Goal: Transaction & Acquisition: Purchase product/service

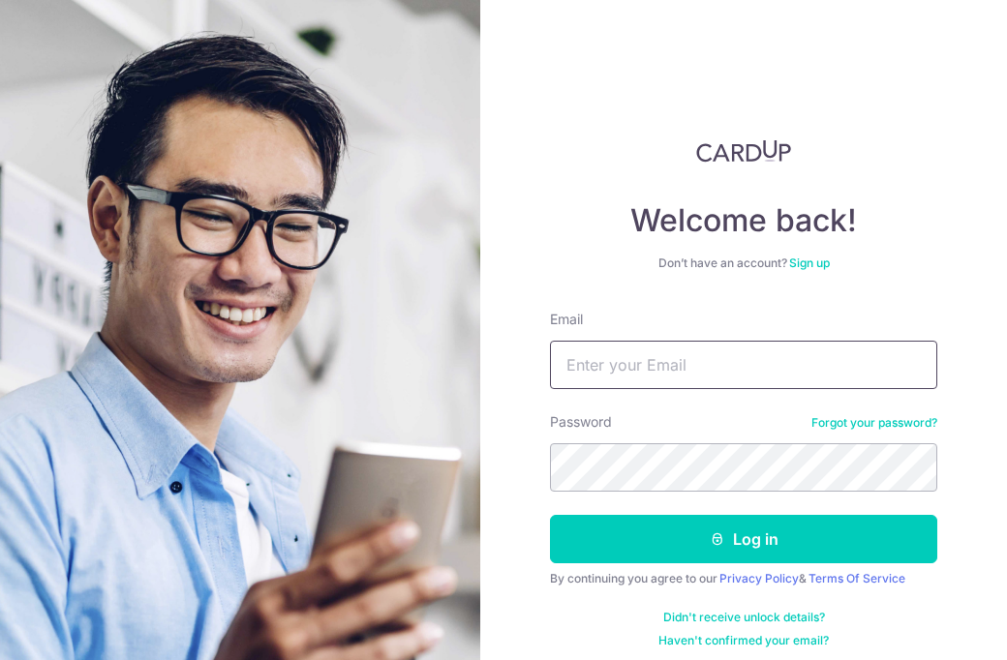
click at [657, 347] on input "Email" at bounding box center [743, 365] width 387 height 48
type input "carinseahh@gmail.com"
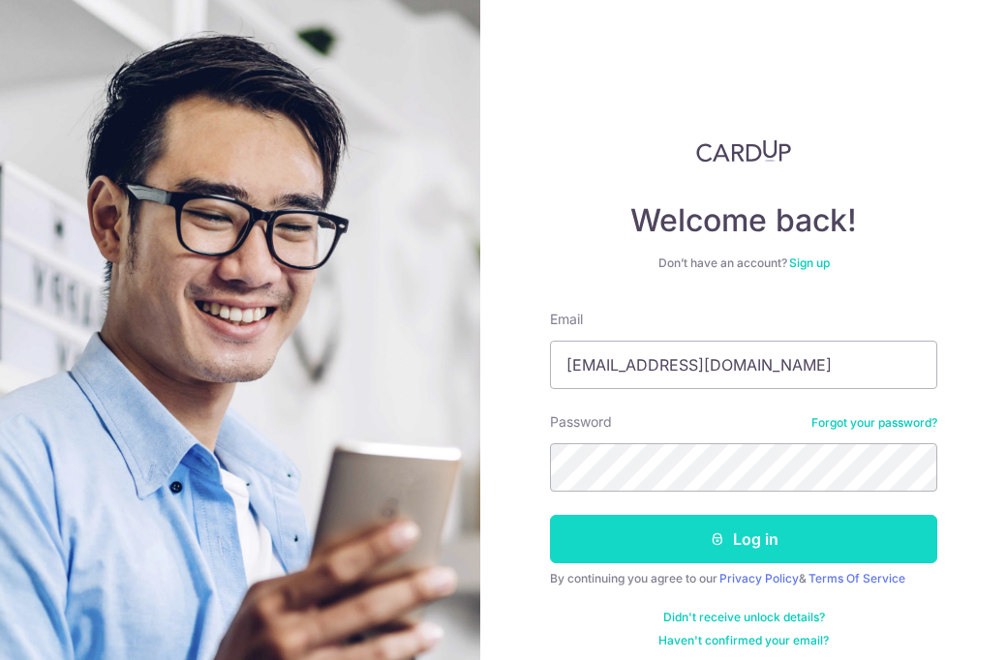
click at [748, 538] on button "Log in" at bounding box center [743, 539] width 387 height 48
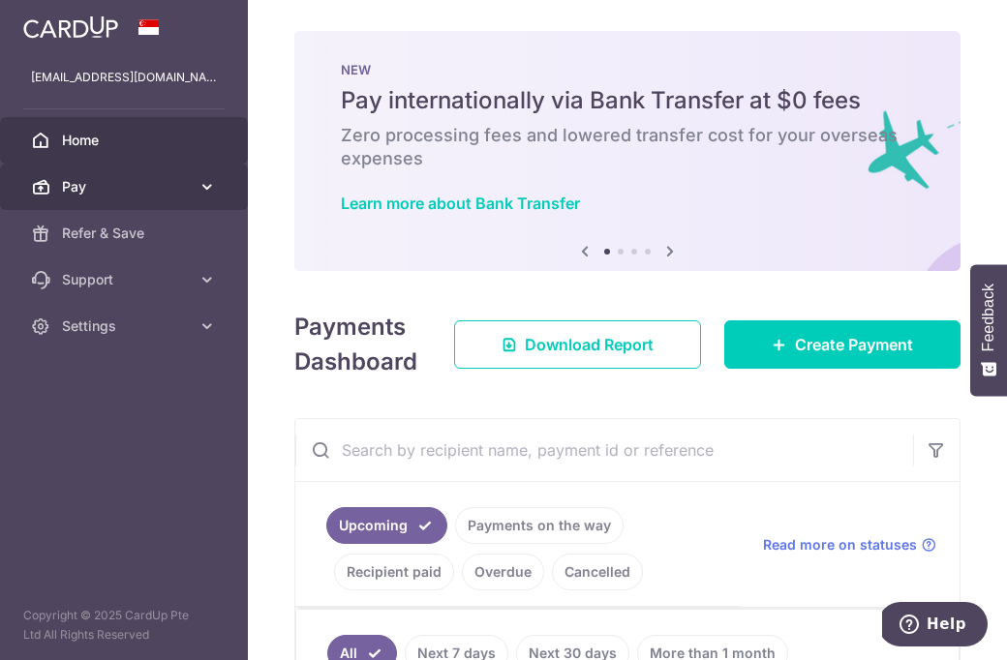
click at [127, 178] on span "Pay" at bounding box center [126, 186] width 128 height 19
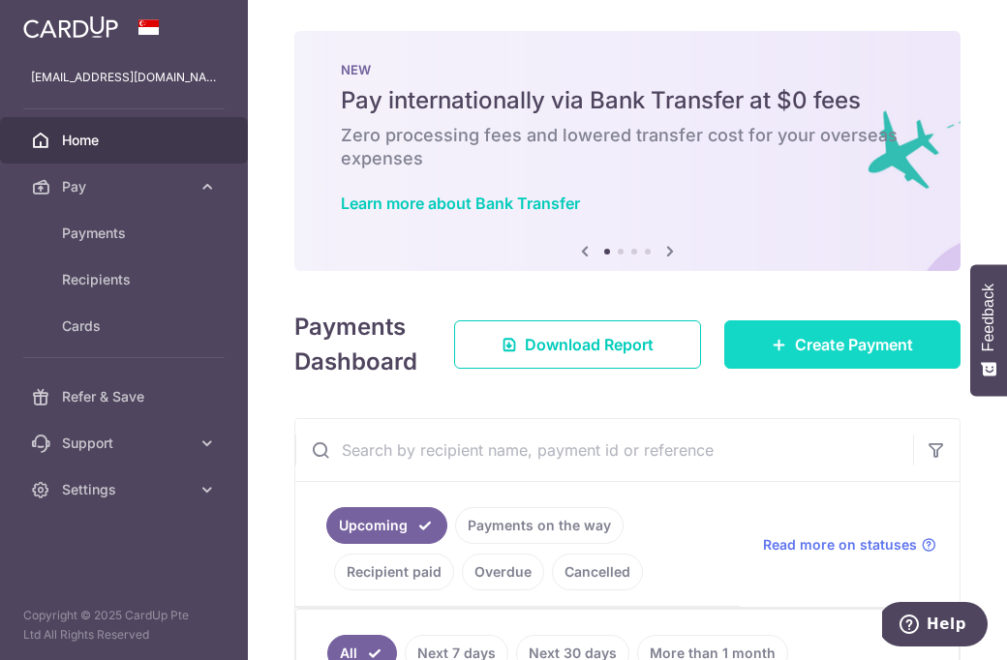
click at [799, 355] on span "Create Payment" at bounding box center [854, 344] width 118 height 23
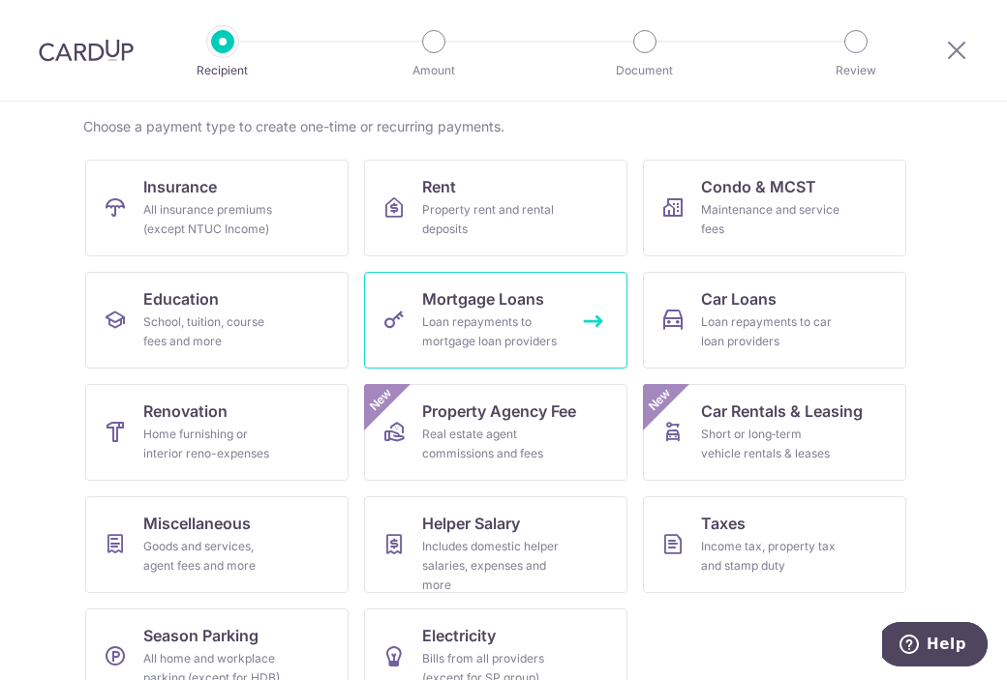
scroll to position [178, 0]
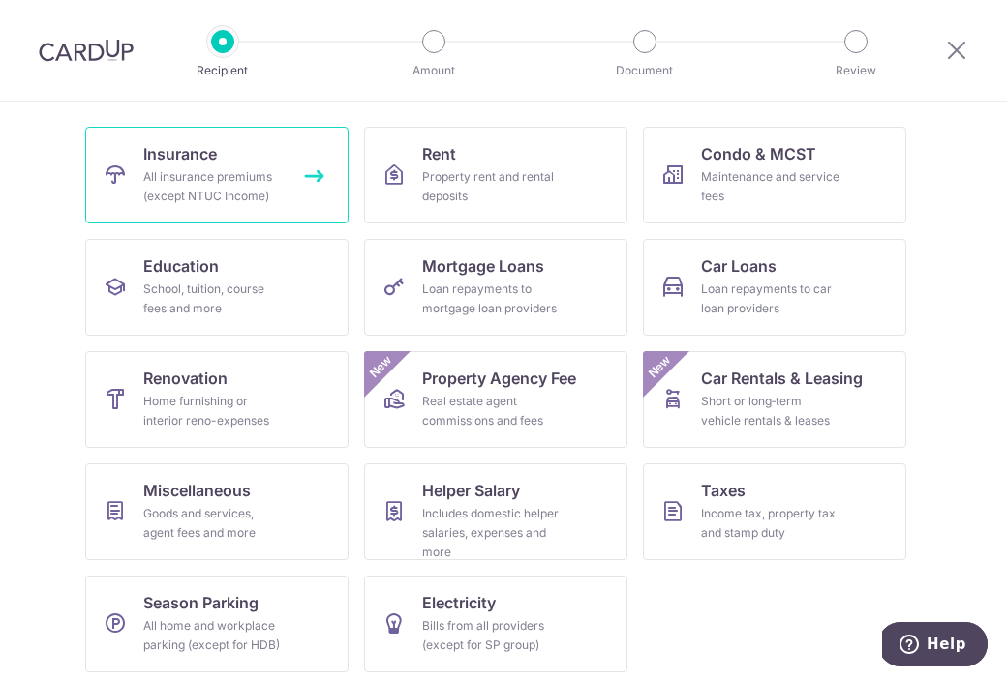
click at [249, 164] on link "Insurance All insurance premiums (except NTUC Income)" at bounding box center [216, 175] width 263 height 97
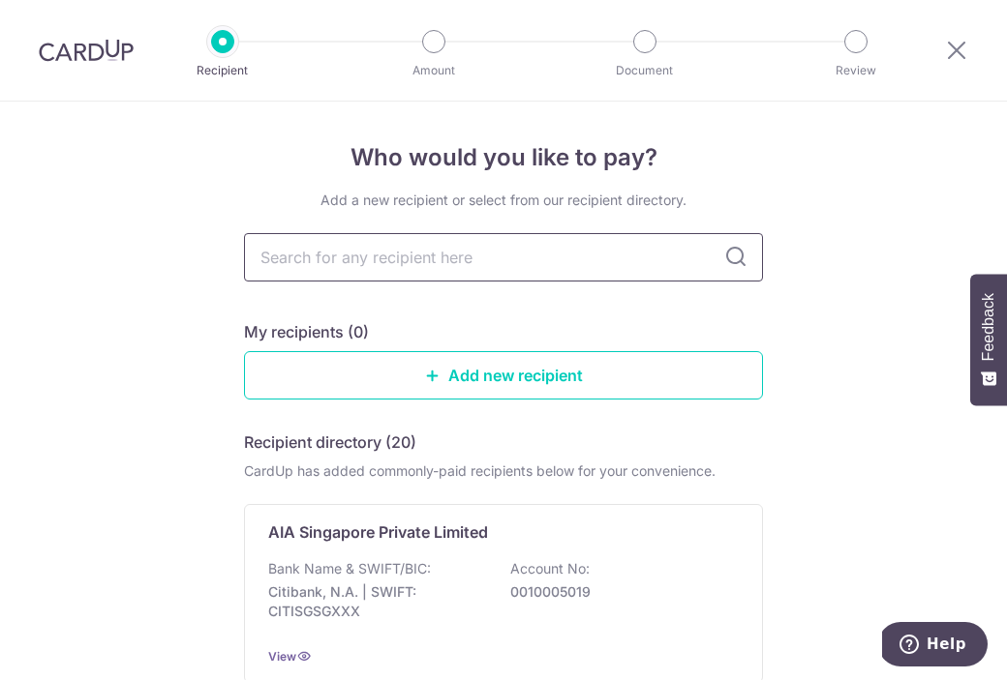
click at [401, 268] on input "text" at bounding box center [503, 257] width 519 height 48
type input "prudential"
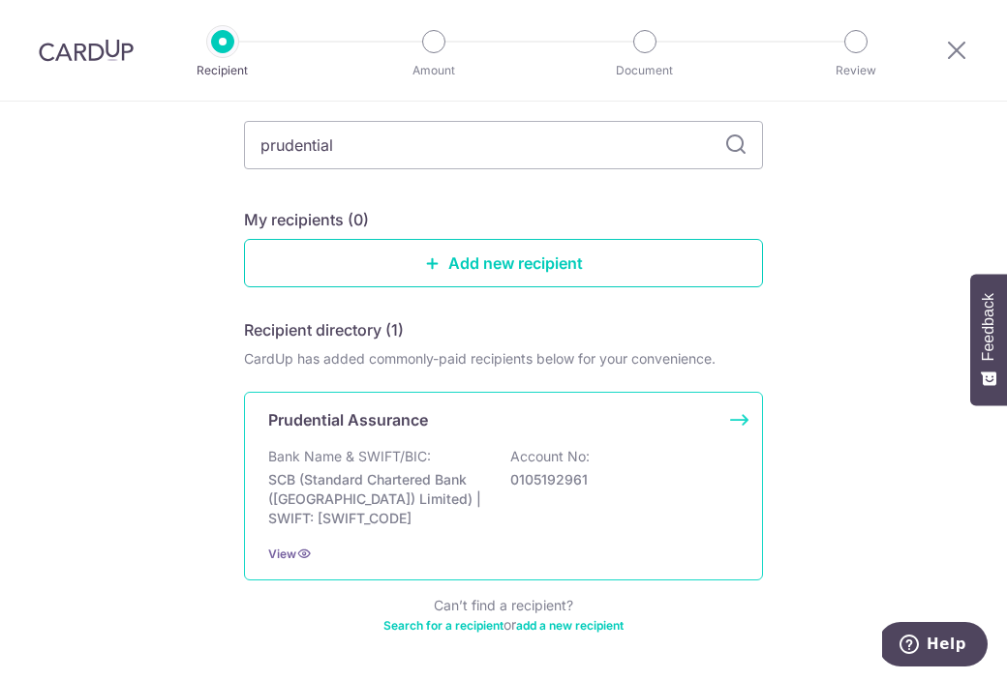
scroll to position [161, 0]
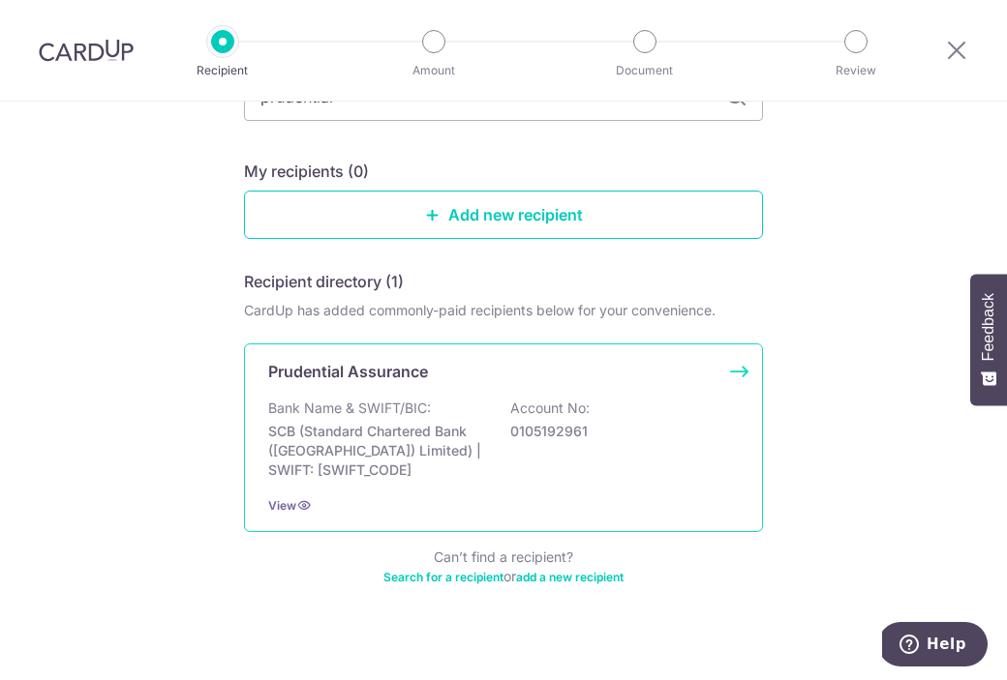
click at [739, 371] on div "Prudential Assurance Bank Name & SWIFT/BIC: SCB (Standard Chartered Bank (Singa…" at bounding box center [503, 438] width 519 height 189
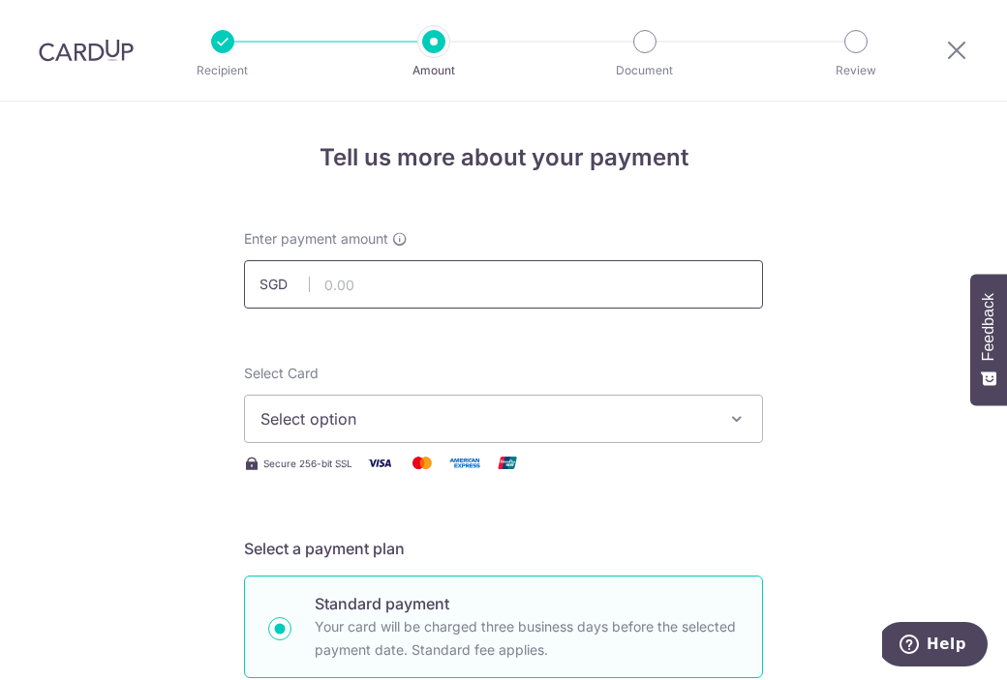
click at [507, 296] on input "text" at bounding box center [503, 284] width 519 height 48
paste input "2,474.50"
type input "2,474.50"
click at [394, 405] on button "Select option" at bounding box center [503, 419] width 519 height 48
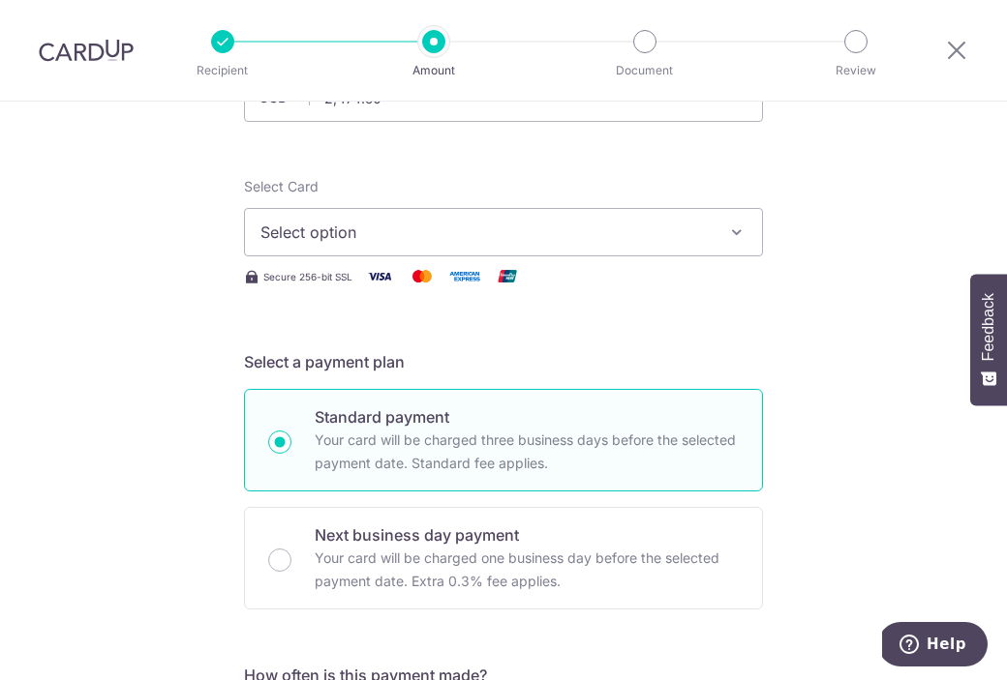
scroll to position [191, 0]
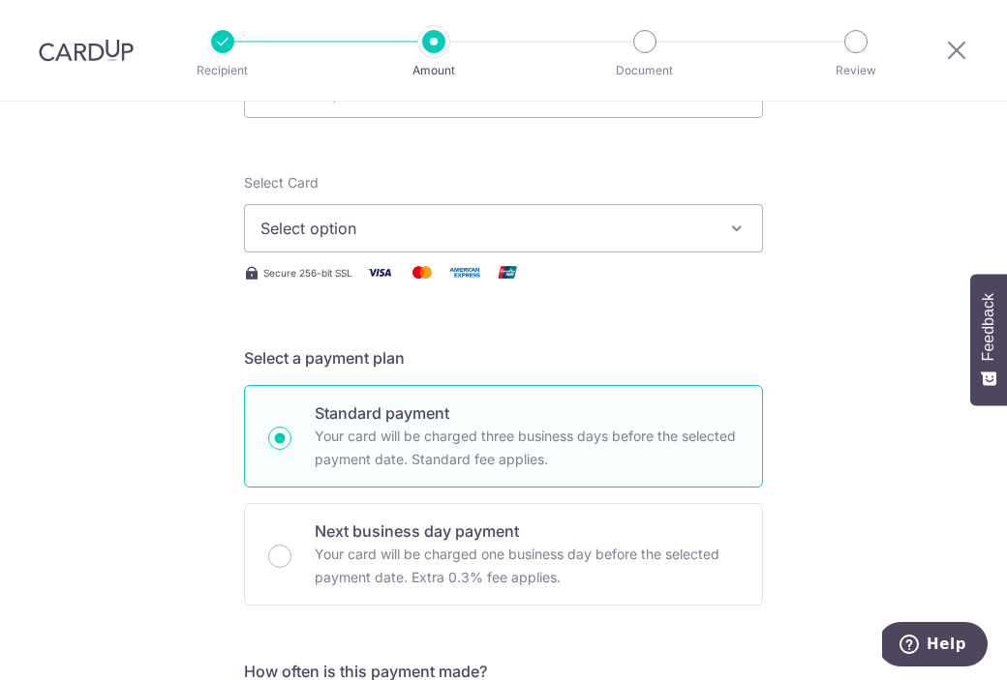
click at [412, 224] on span "Select option" at bounding box center [485, 228] width 451 height 23
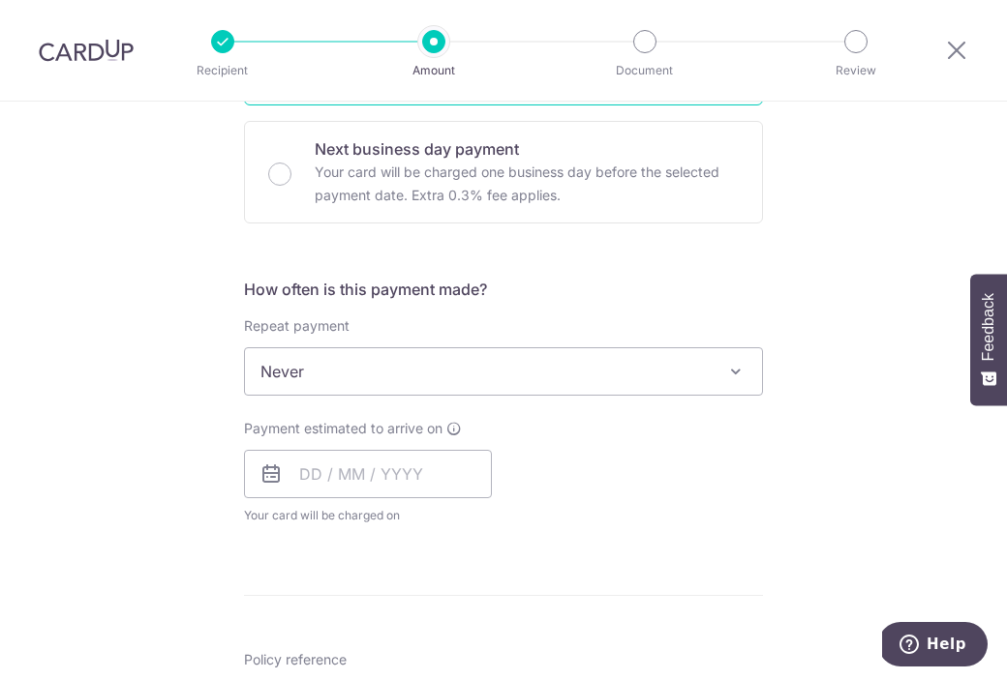
scroll to position [574, 0]
click at [337, 473] on input "text" at bounding box center [368, 473] width 248 height 48
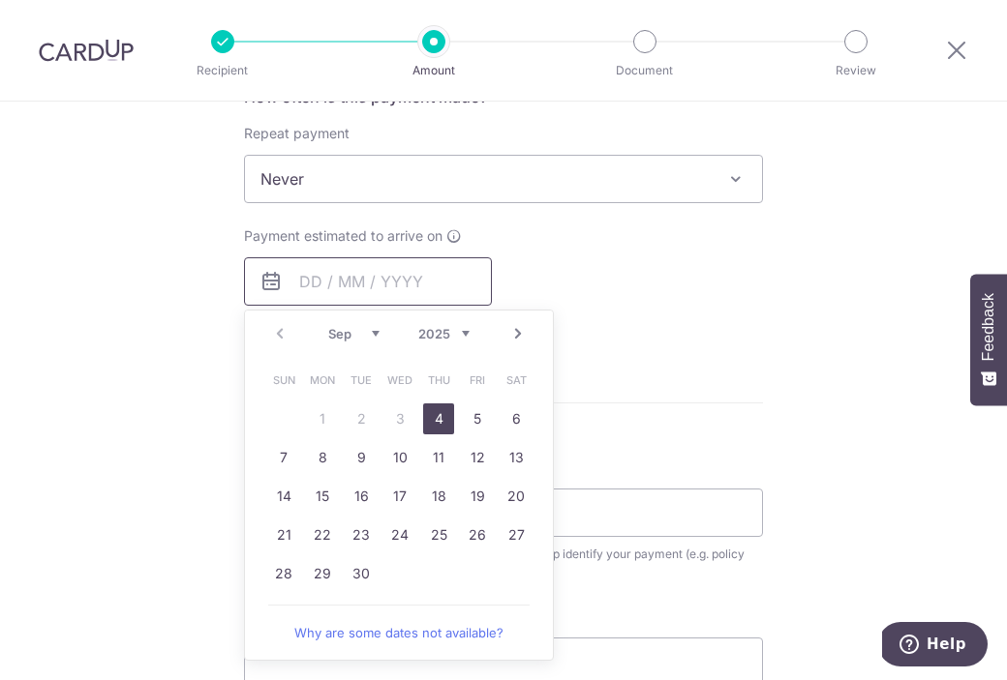
scroll to position [767, 0]
click at [438, 419] on link "4" at bounding box center [438, 418] width 31 height 31
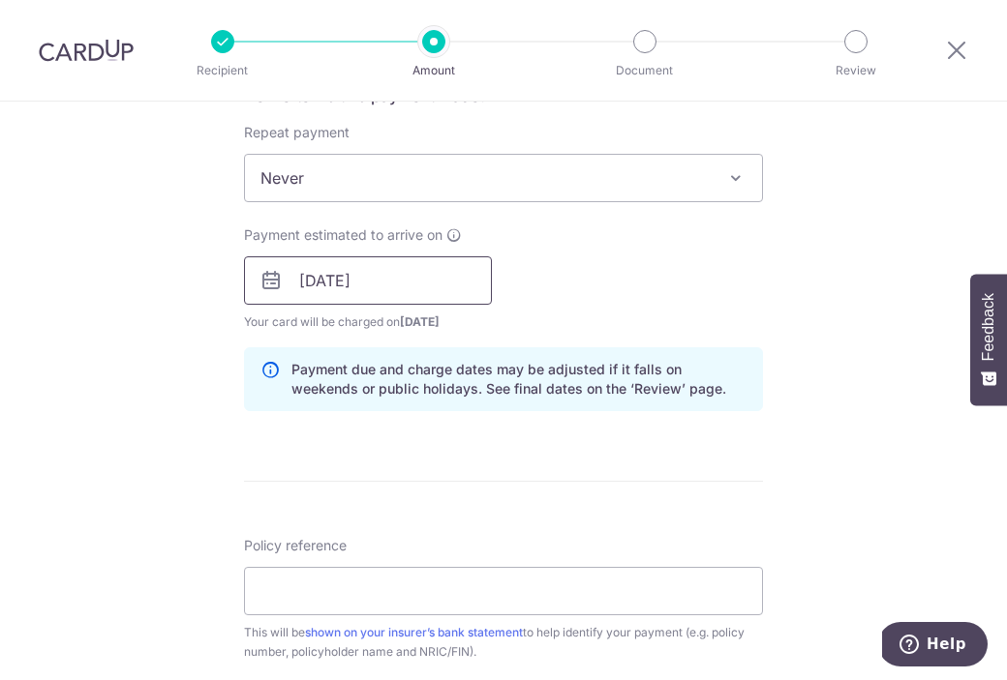
click at [426, 294] on input "04/09/2025" at bounding box center [368, 281] width 248 height 48
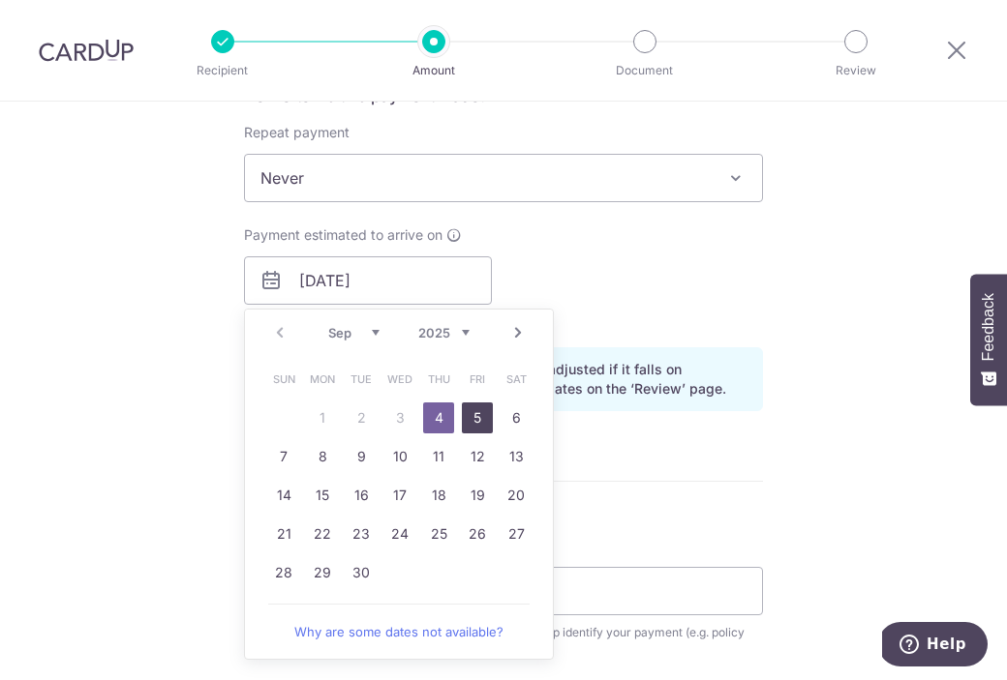
click at [470, 407] on link "5" at bounding box center [477, 418] width 31 height 31
type input "05/09/2025"
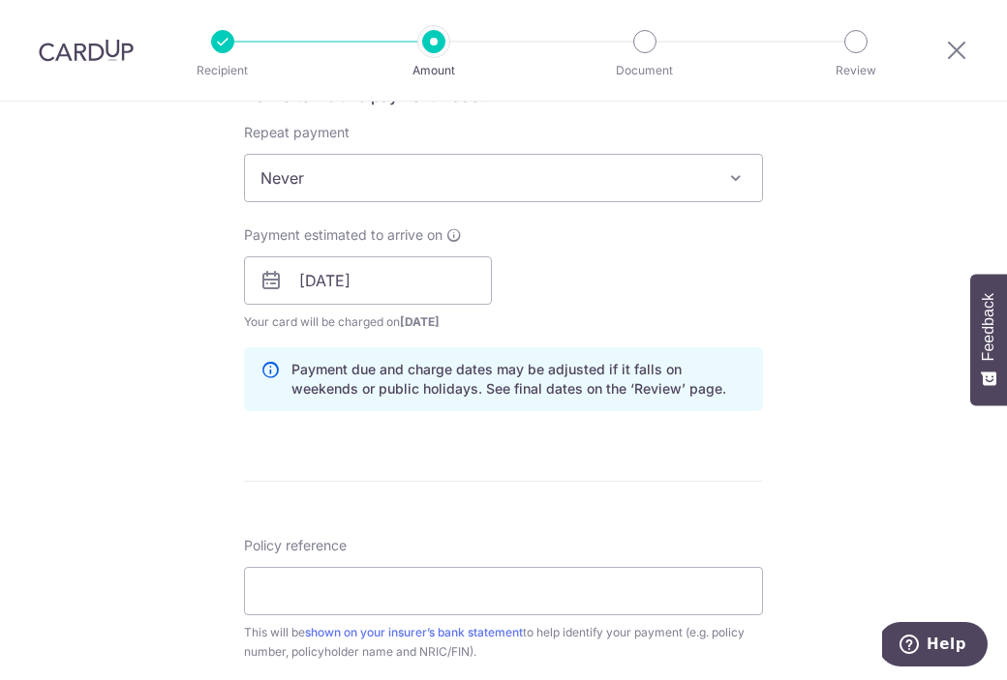
click at [650, 295] on div "Payment estimated to arrive on 05/09/2025 Prev Next Sep Oct Nov Dec 2025 2026 2…" at bounding box center [503, 279] width 542 height 106
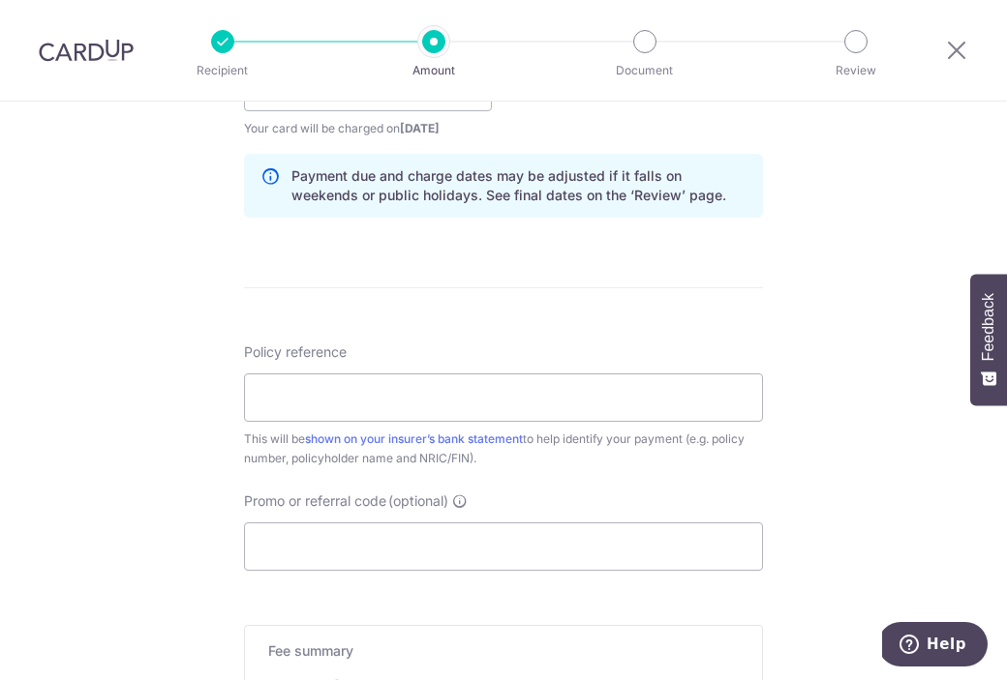
scroll to position [963, 0]
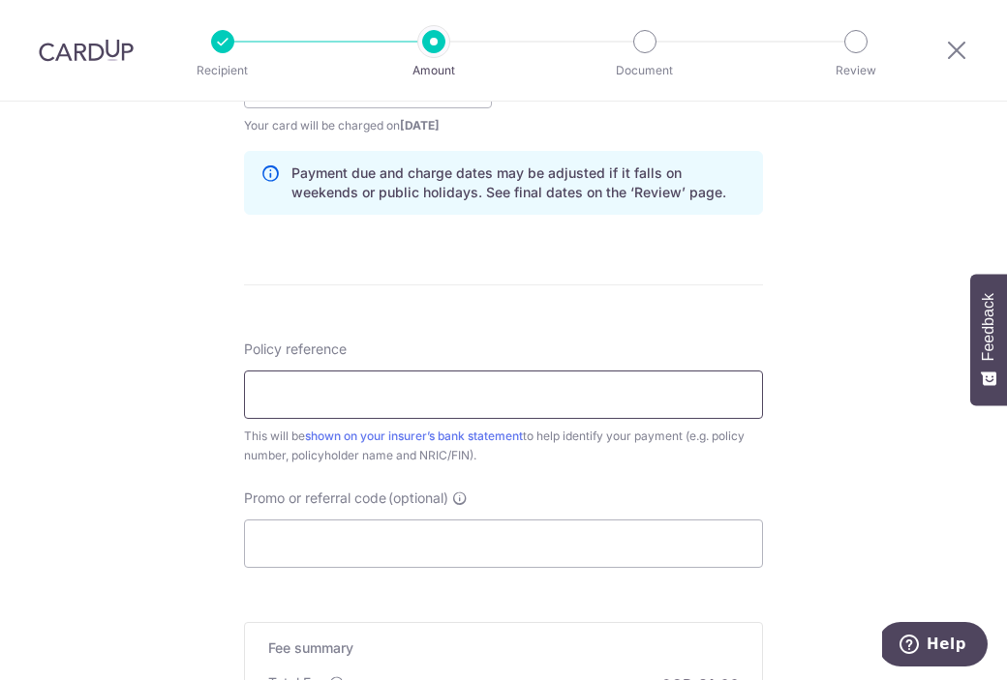
click at [387, 400] on input "Policy reference" at bounding box center [503, 395] width 519 height 48
paste input "77711061"
type input "77711061"
click at [141, 391] on div "Tell us more about your payment Enter payment amount SGD 2,474.50 2474.50 Selec…" at bounding box center [503, 53] width 1007 height 1830
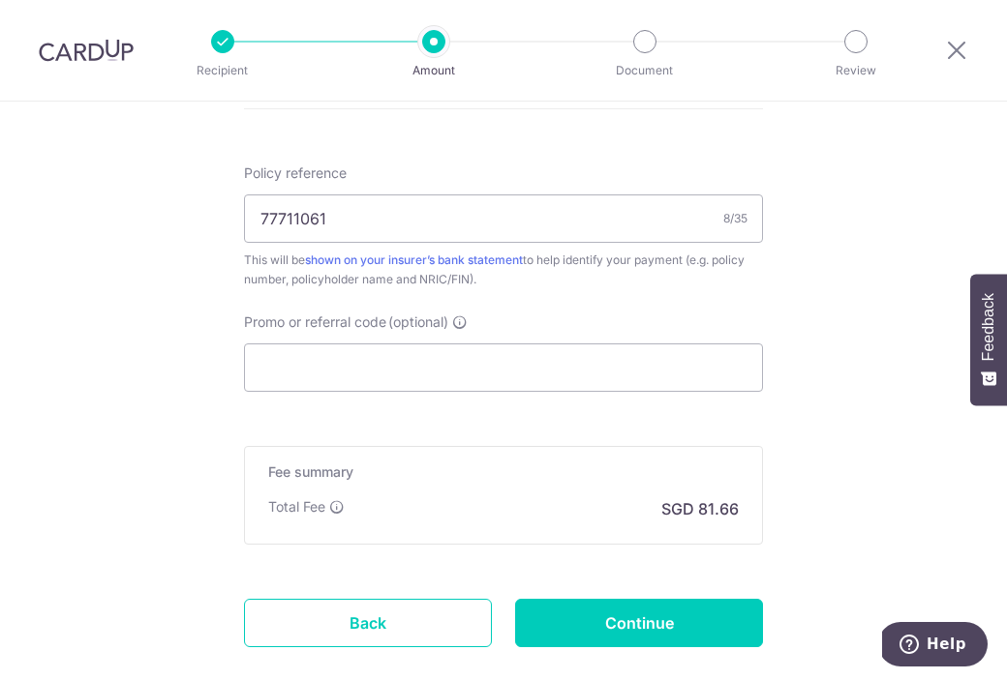
scroll to position [1140, 0]
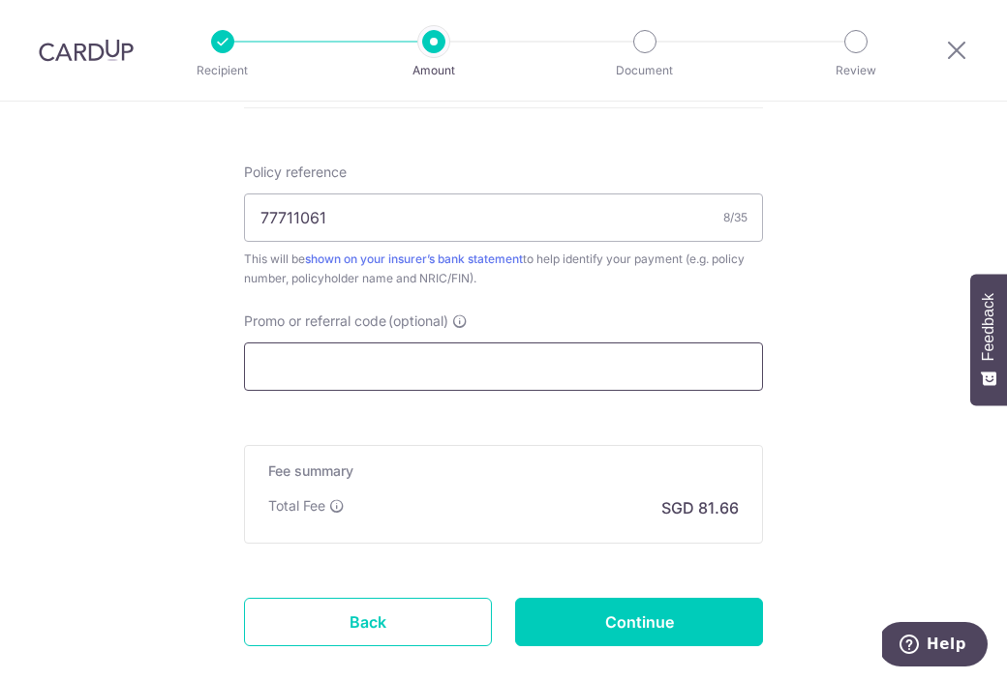
click at [479, 381] on input "Promo or referral code (optional)" at bounding box center [503, 367] width 519 height 48
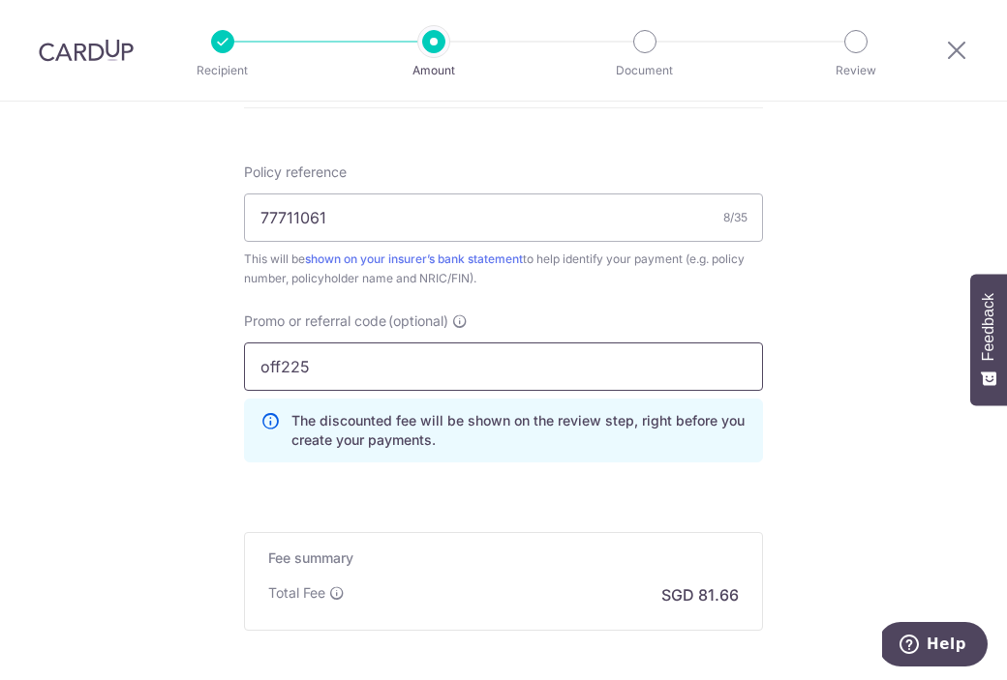
type input "off225"
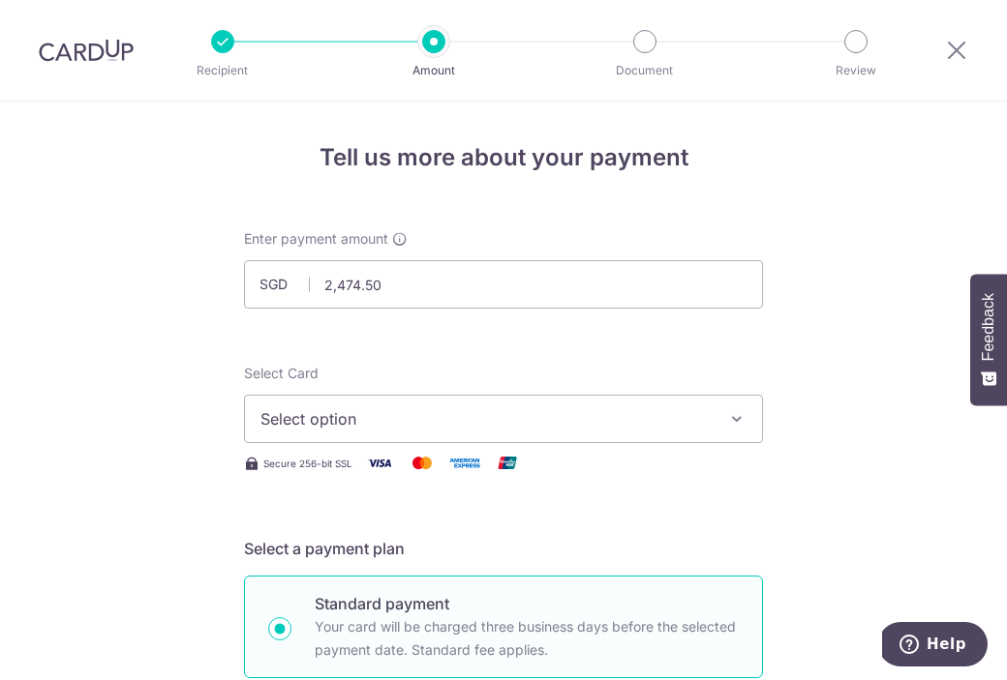
scroll to position [38, 0]
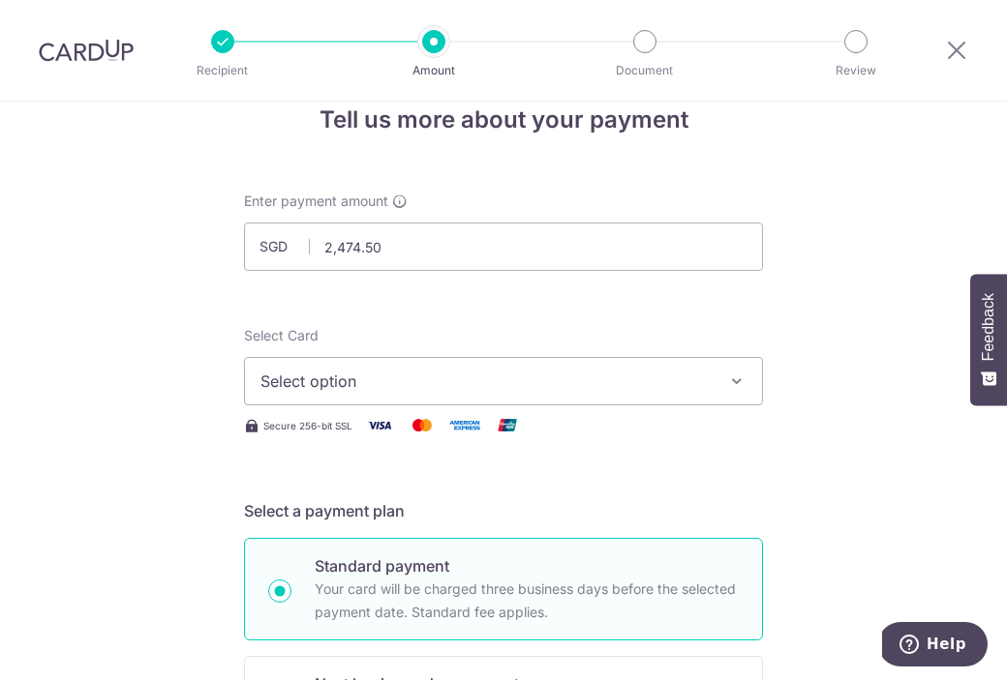
click at [500, 368] on button "Select option" at bounding box center [503, 381] width 519 height 48
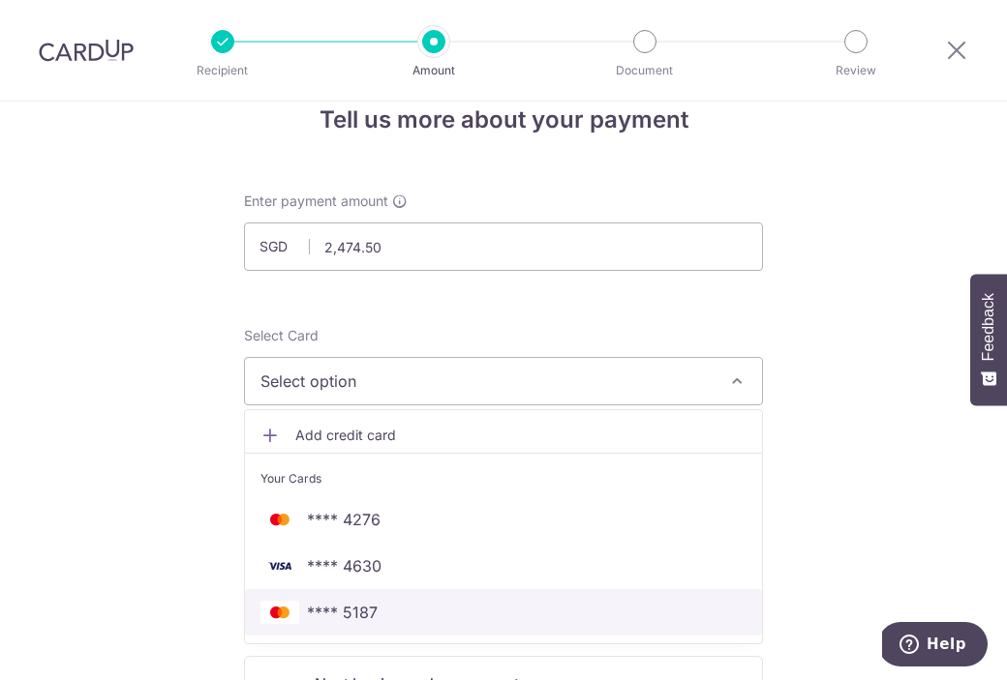
click at [375, 603] on span "**** 5187" at bounding box center [342, 612] width 71 height 23
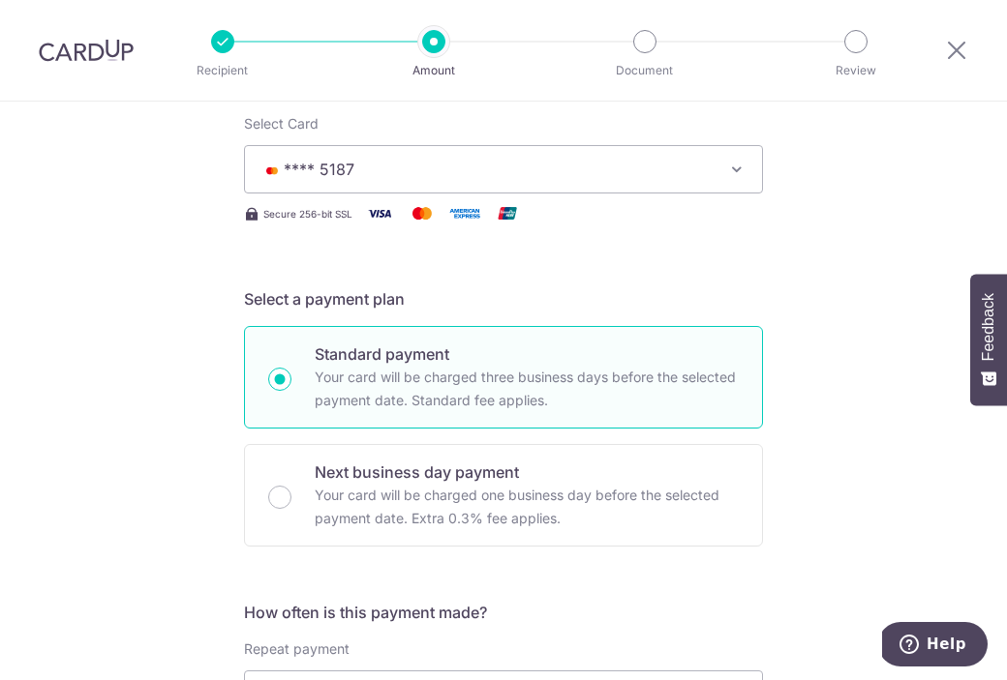
scroll to position [304, 0]
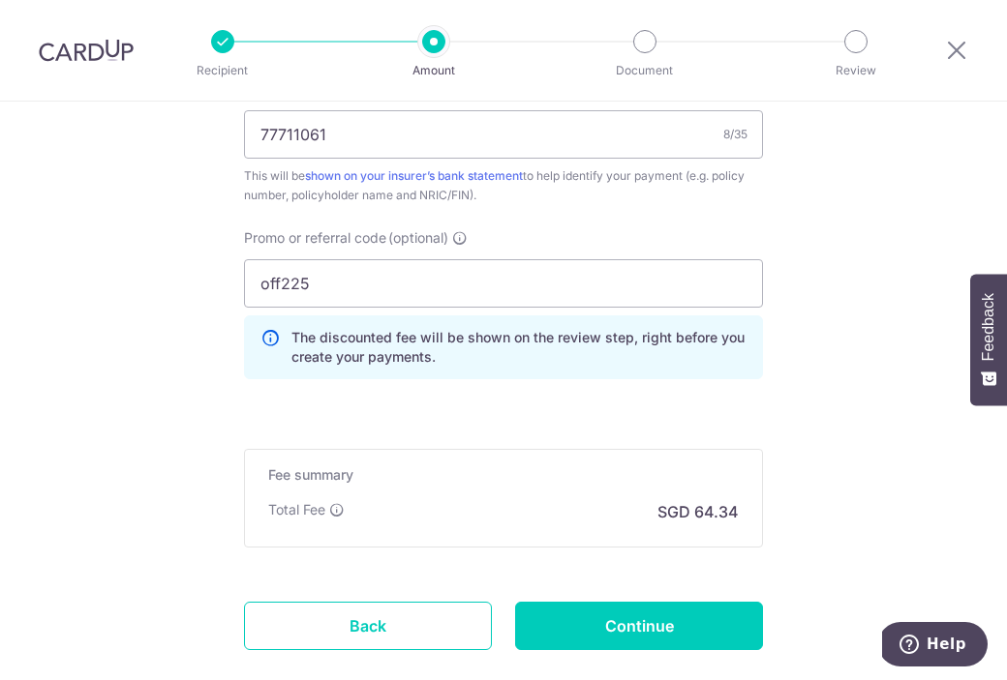
scroll to position [1339, 0]
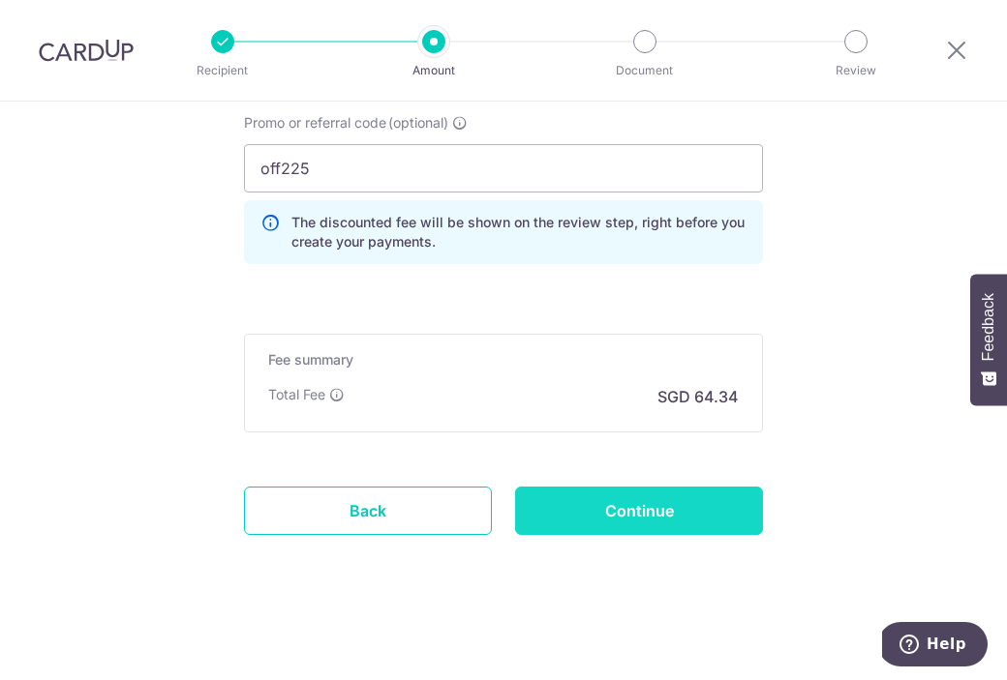
click at [626, 518] on input "Continue" at bounding box center [639, 511] width 248 height 48
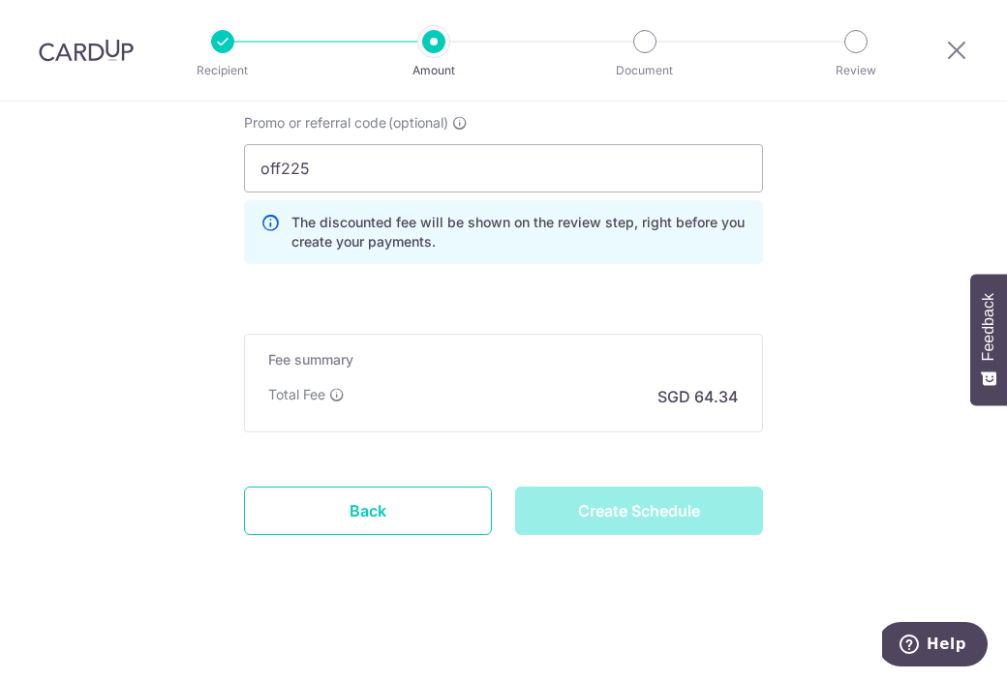
type input "Create Schedule"
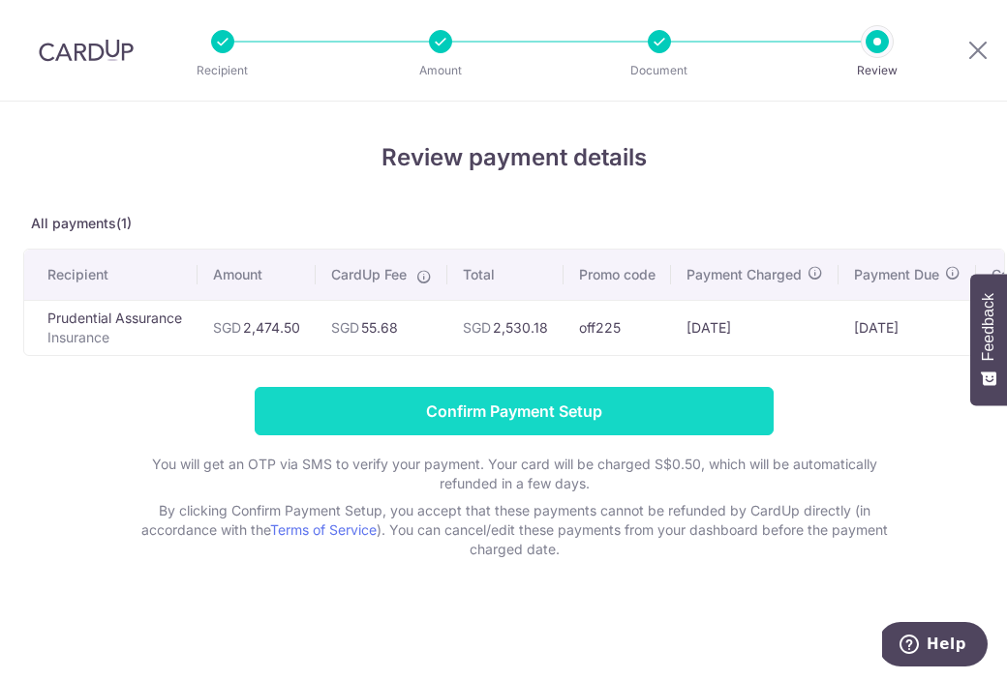
click at [539, 414] on input "Confirm Payment Setup" at bounding box center [514, 411] width 519 height 48
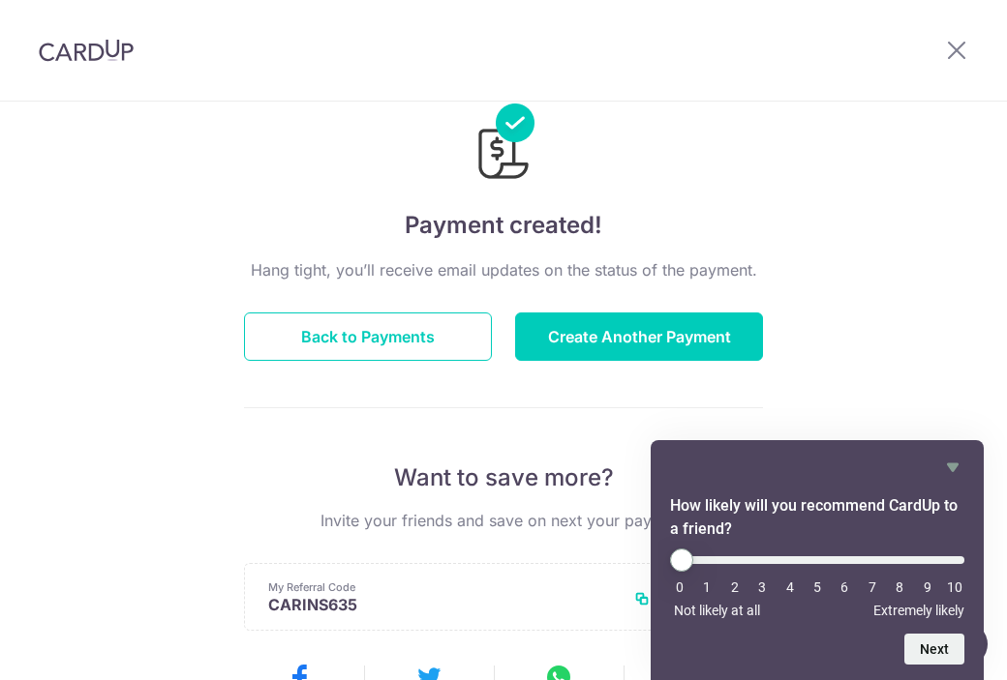
scroll to position [35, 0]
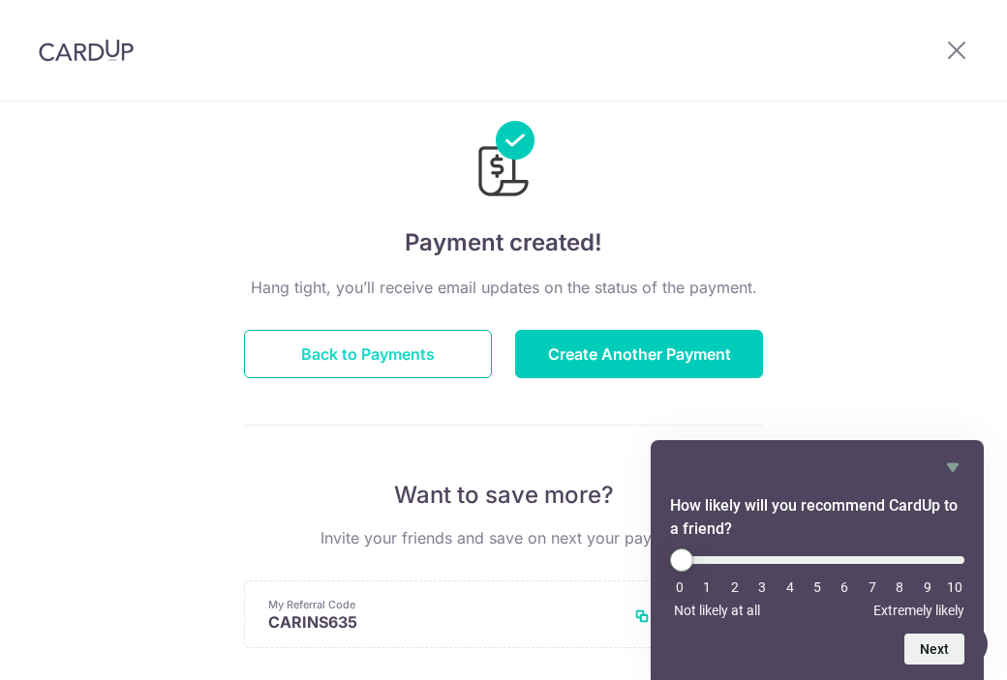
click at [357, 348] on button "Back to Payments" at bounding box center [368, 354] width 248 height 48
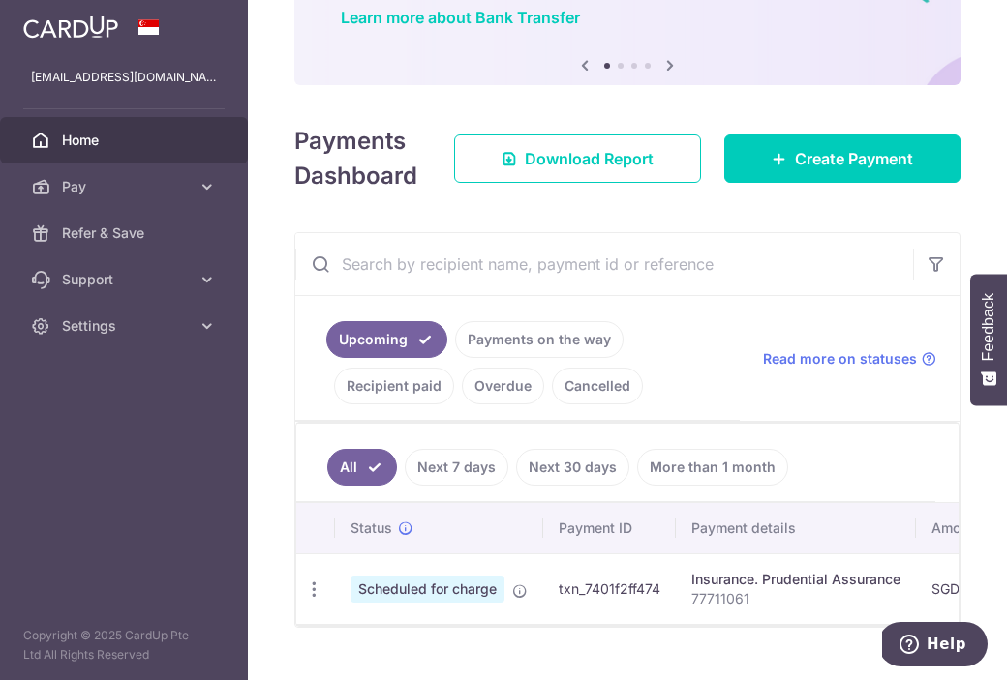
scroll to position [225, 0]
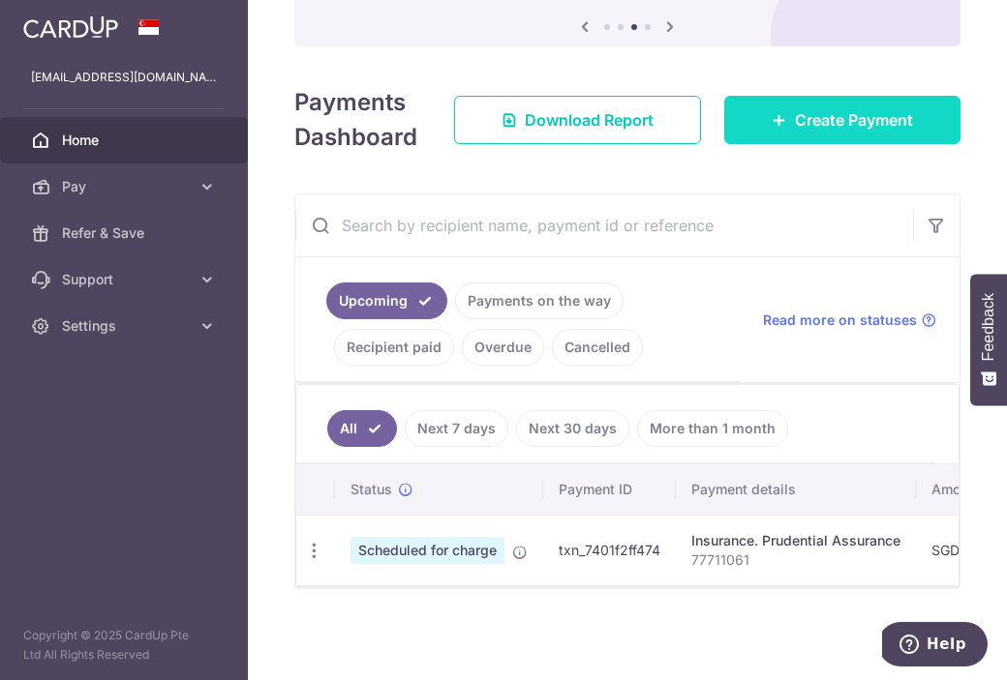
click at [754, 131] on link "Create Payment" at bounding box center [842, 120] width 236 height 48
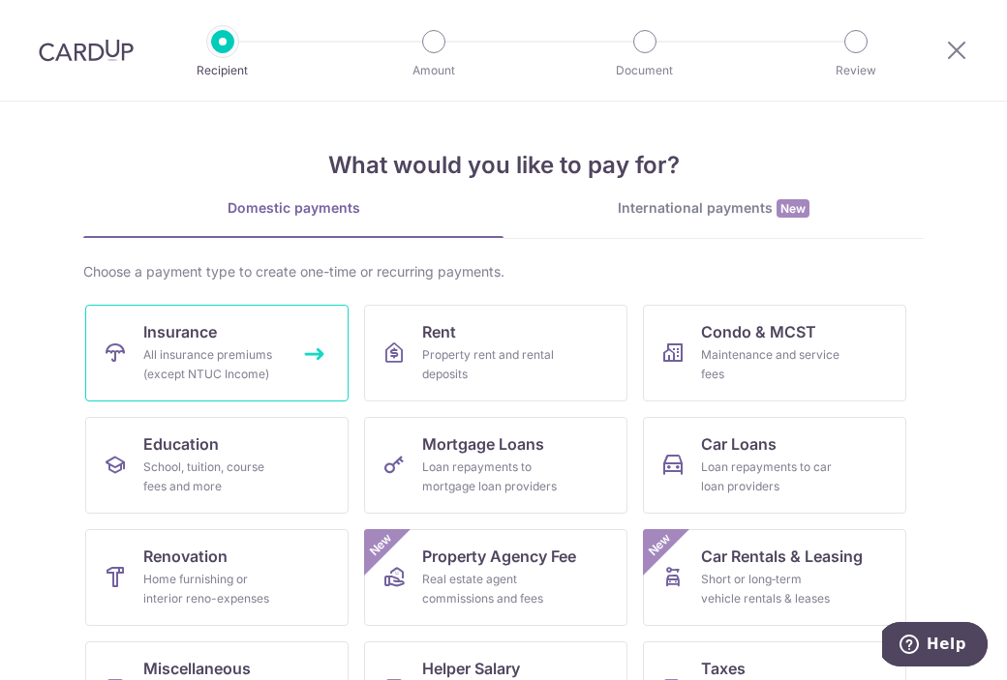
click at [224, 361] on div "All insurance premiums (except NTUC Income)" at bounding box center [212, 365] width 139 height 39
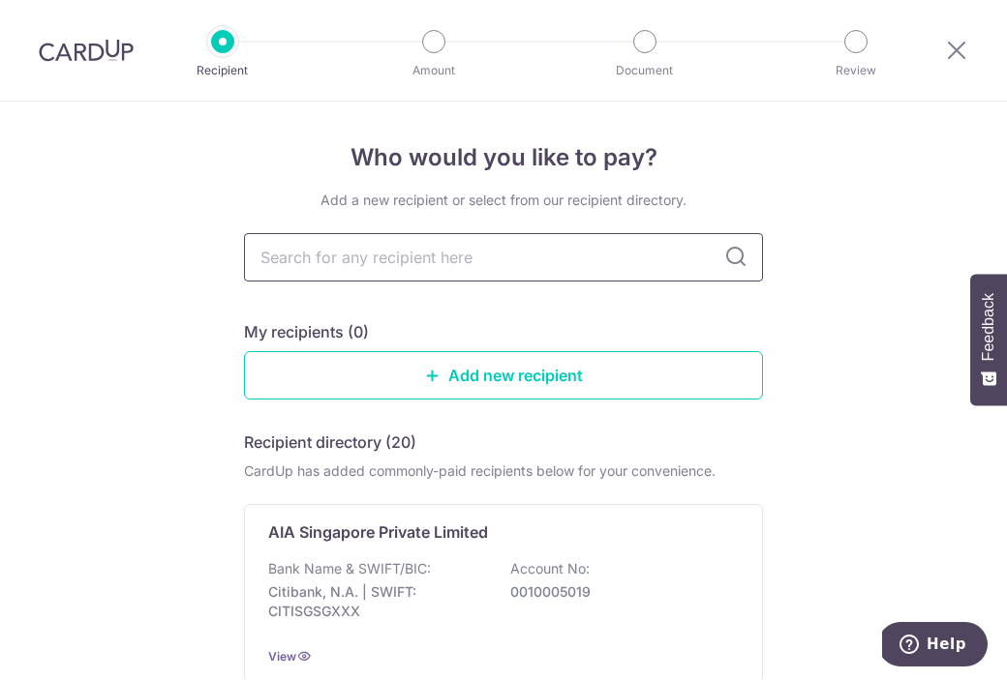
type input "p"
type input "pru"
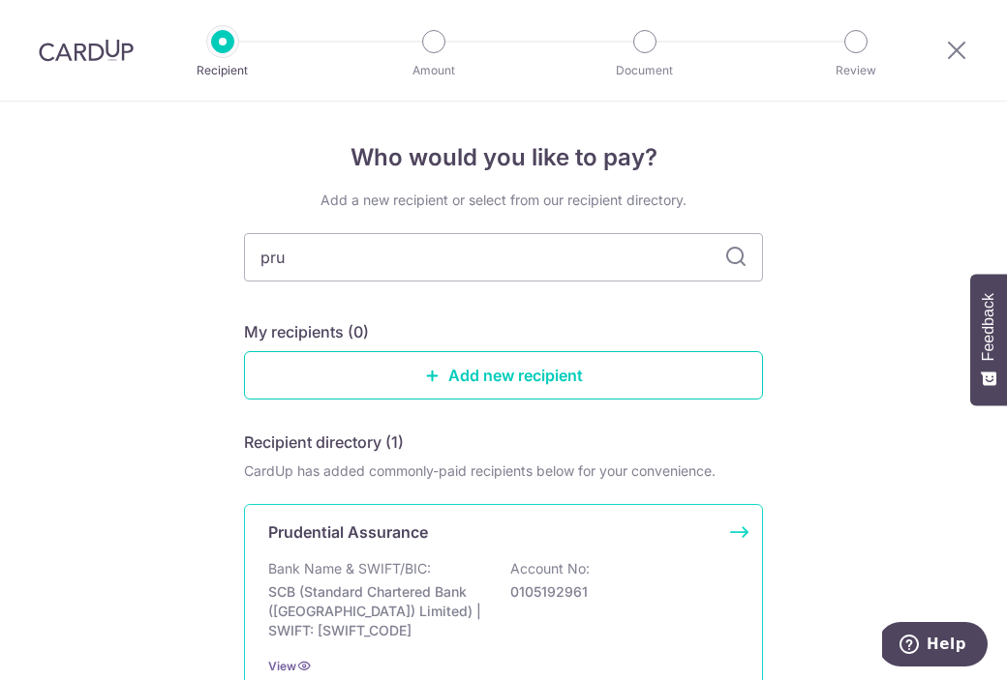
click at [370, 608] on p "SCB (Standard Chartered Bank ([GEOGRAPHIC_DATA]) Limited) | SWIFT: [SWIFT_CODE]" at bounding box center [376, 612] width 217 height 58
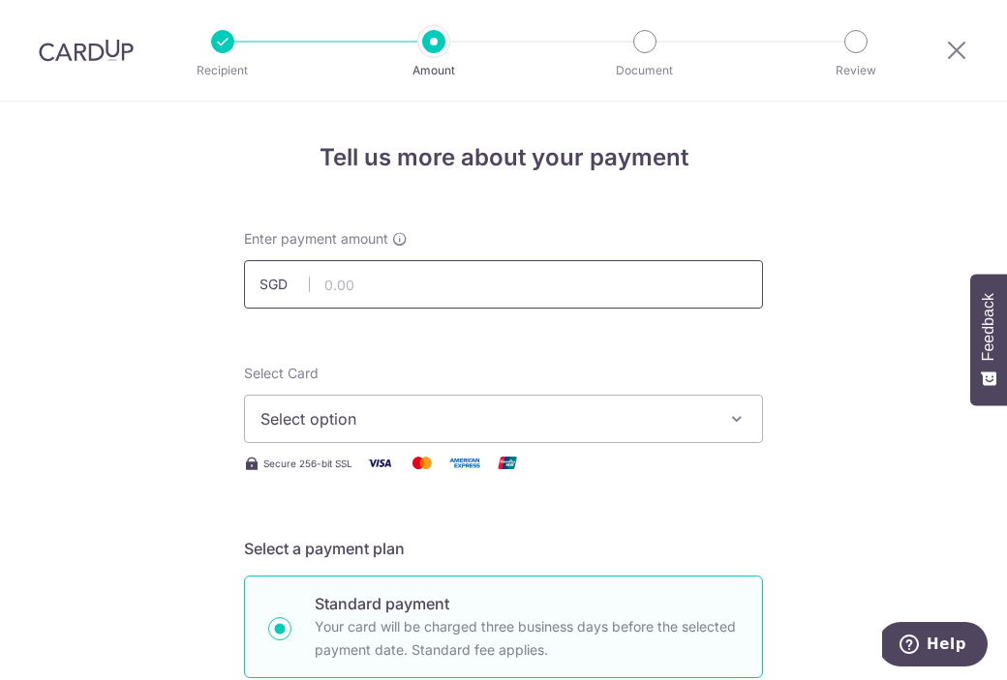
click at [454, 284] on input "text" at bounding box center [503, 284] width 519 height 48
paste input "82555073"
type input "8"
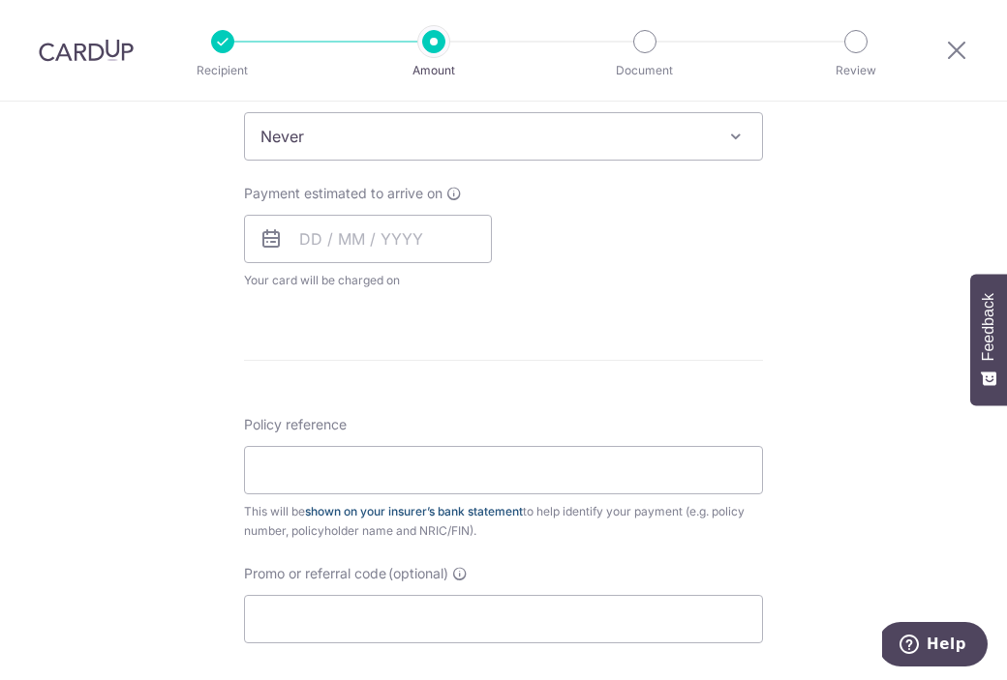
scroll to position [814, 0]
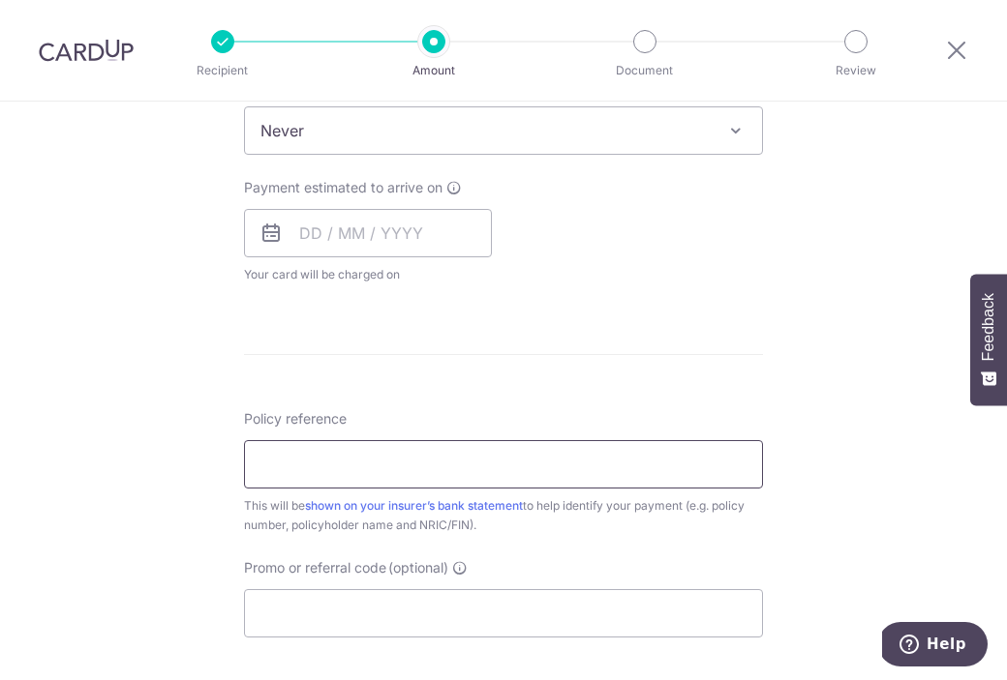
click at [362, 455] on input "Policy reference" at bounding box center [503, 464] width 519 height 48
paste input "82555073"
type input "82555073"
click at [543, 378] on form "Enter payment amount SGD Select Card Select option Add credit card Your Cards *…" at bounding box center [503, 181] width 519 height 1532
click at [475, 604] on input "Promo or referral code (optional)" at bounding box center [503, 614] width 519 height 48
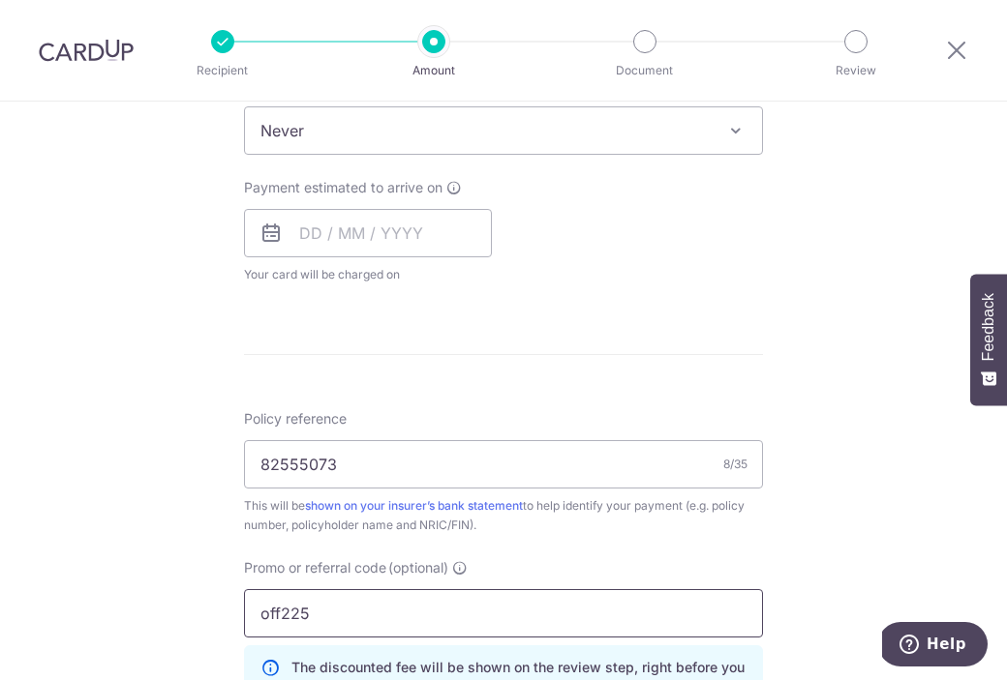
type input "off225"
click at [164, 611] on div "Tell us more about your payment Enter payment amount SGD Select Card Select opt…" at bounding box center [503, 207] width 1007 height 1838
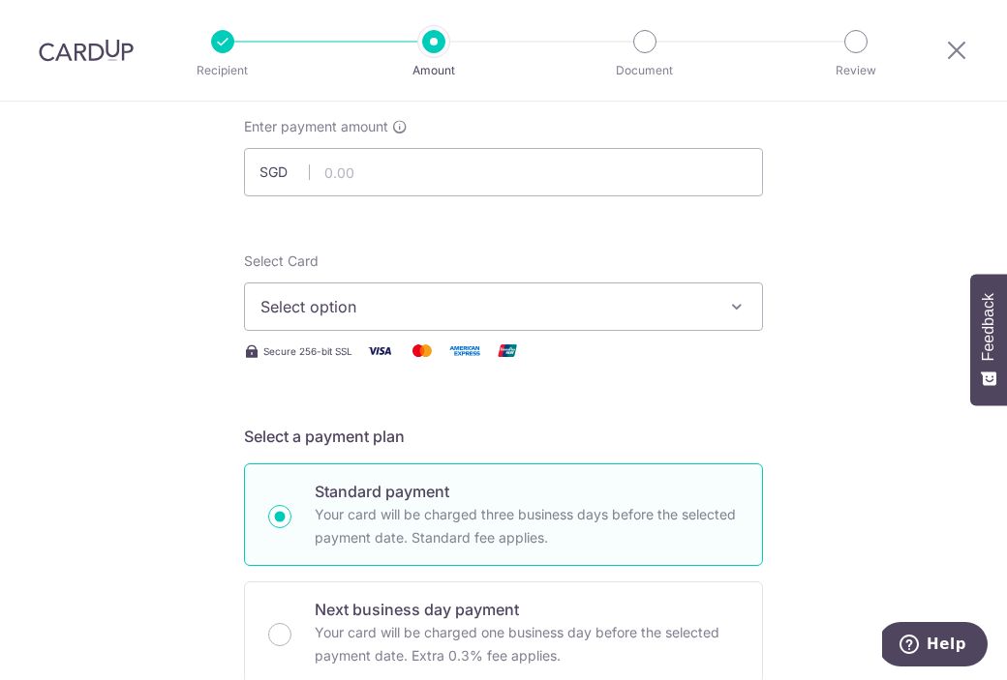
scroll to position [0, 0]
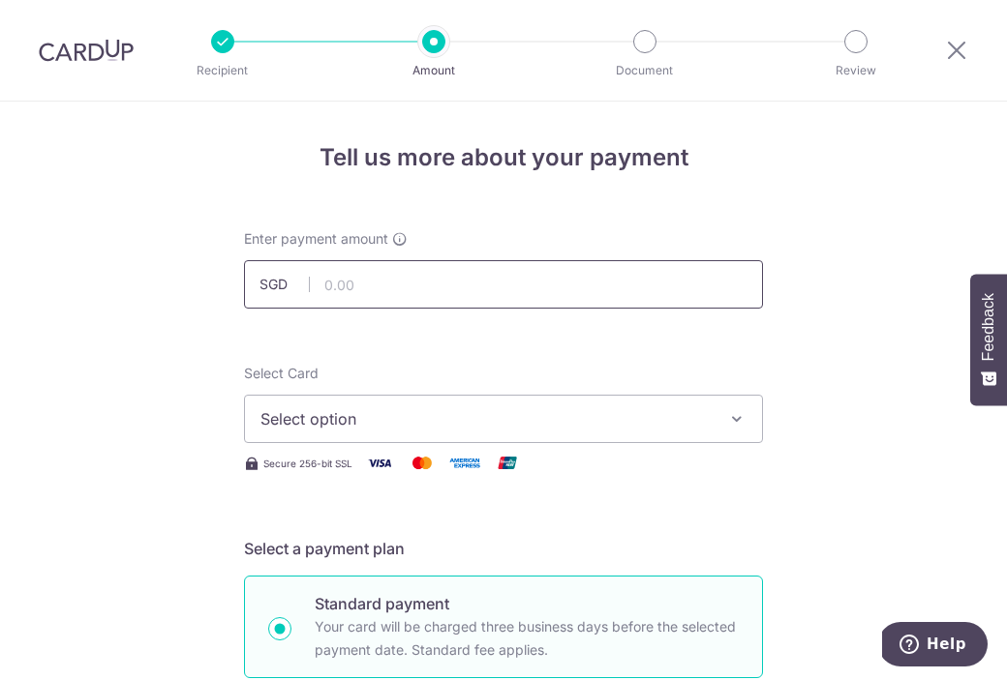
click at [381, 290] on input "text" at bounding box center [503, 284] width 519 height 48
paste input "1,750.28"
type input "1,750.28"
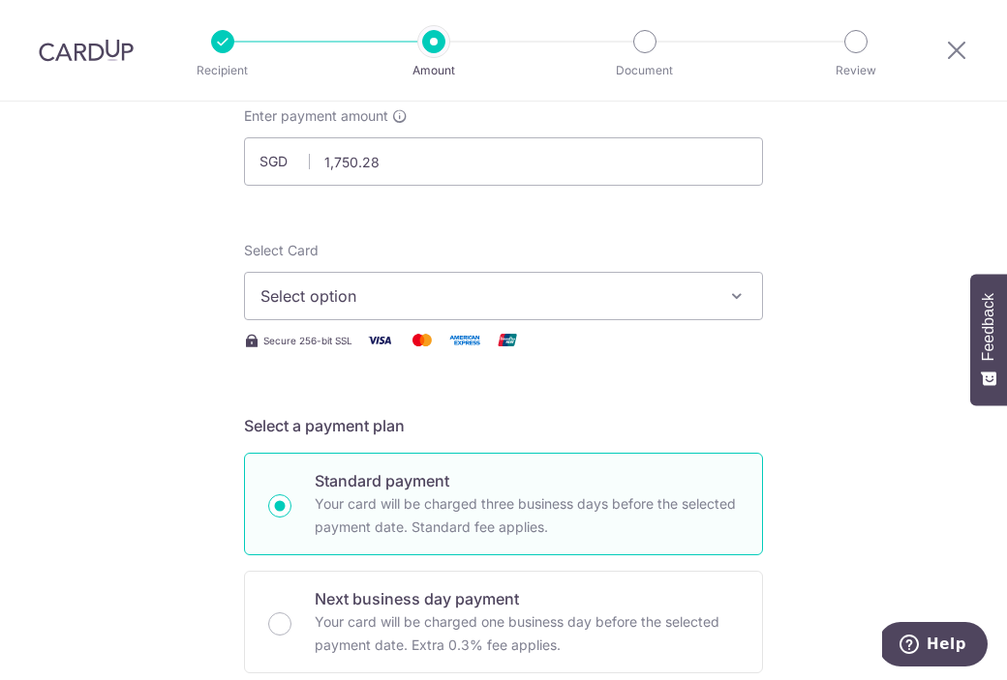
scroll to position [127, 0]
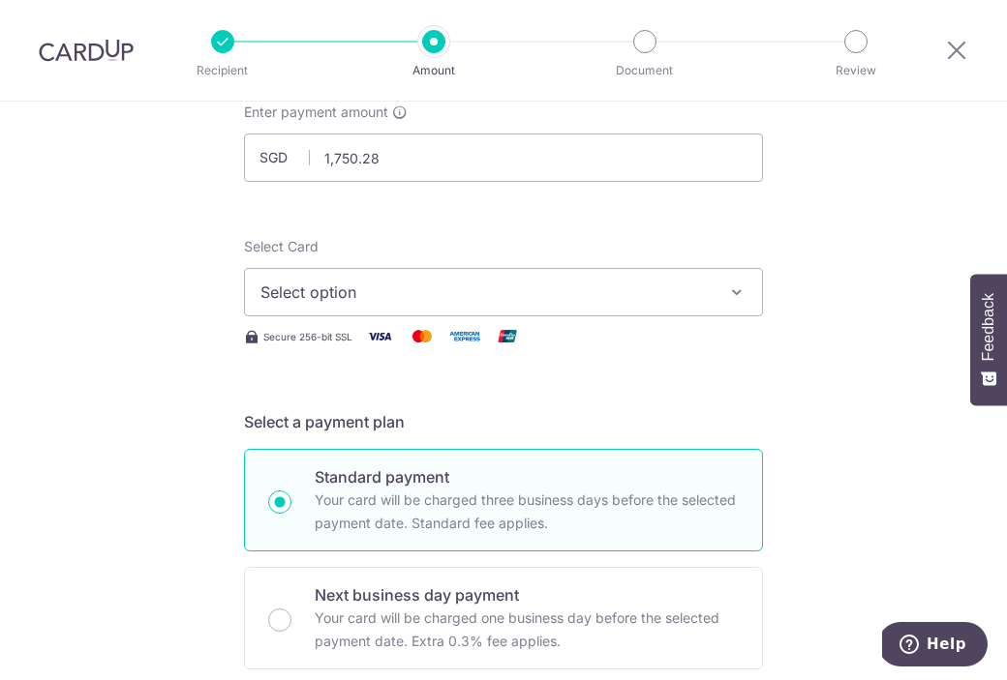
click at [424, 291] on span "Select option" at bounding box center [485, 292] width 451 height 23
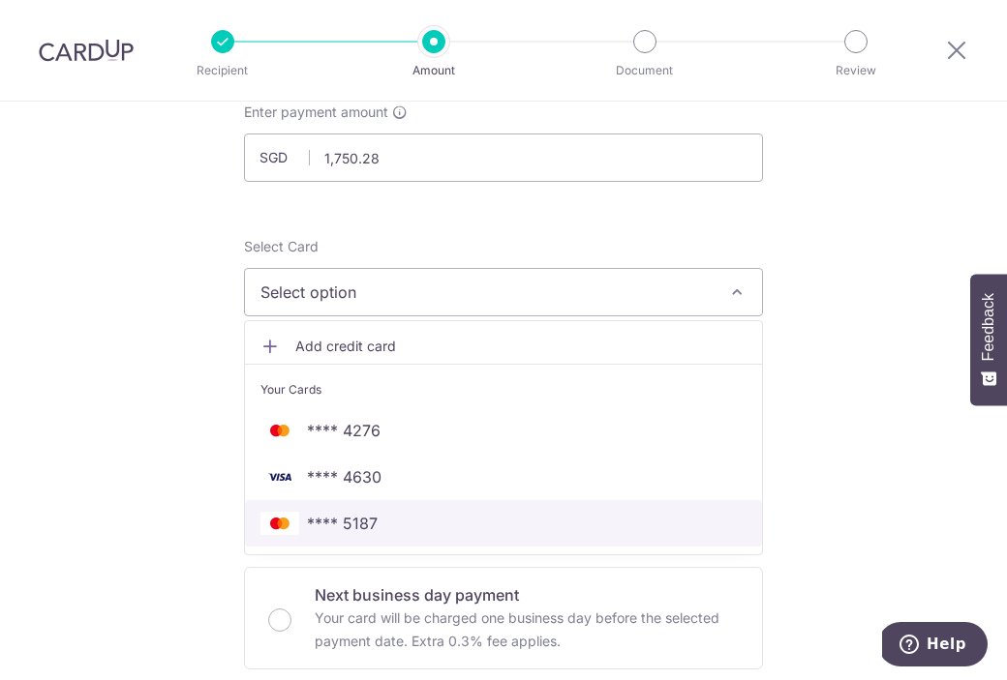
click at [370, 518] on span "**** 5187" at bounding box center [342, 523] width 71 height 23
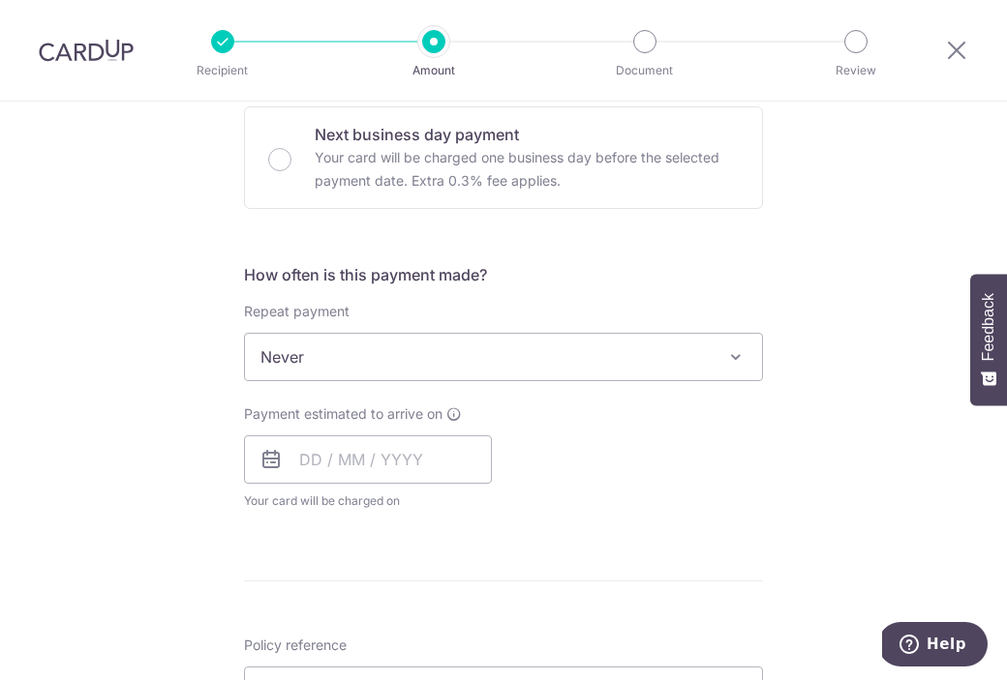
scroll to position [607, 0]
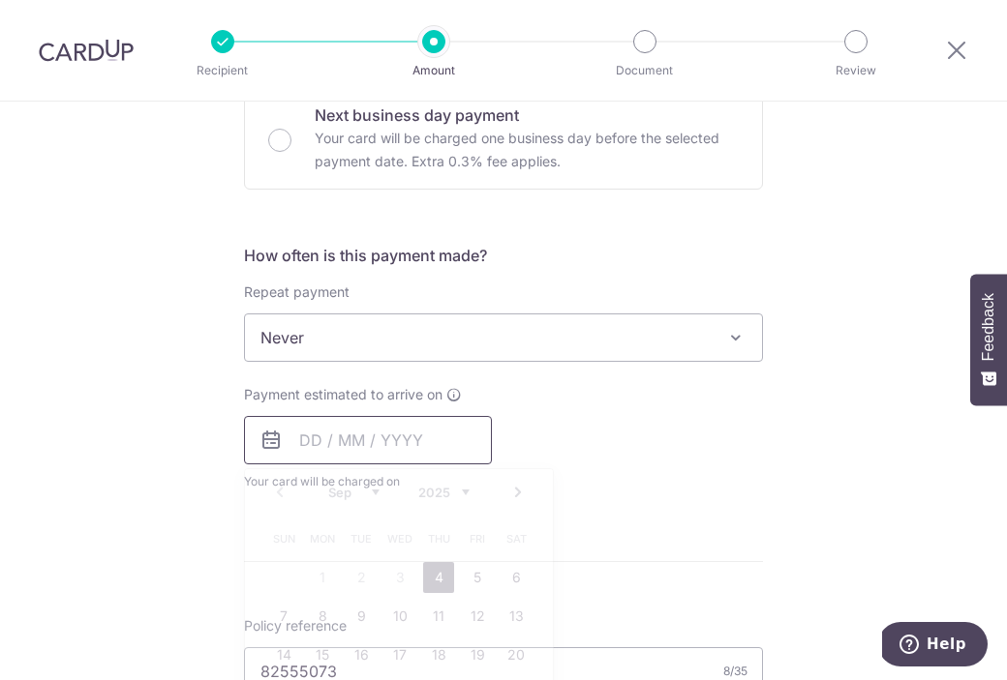
click at [331, 464] on input "text" at bounding box center [368, 440] width 248 height 48
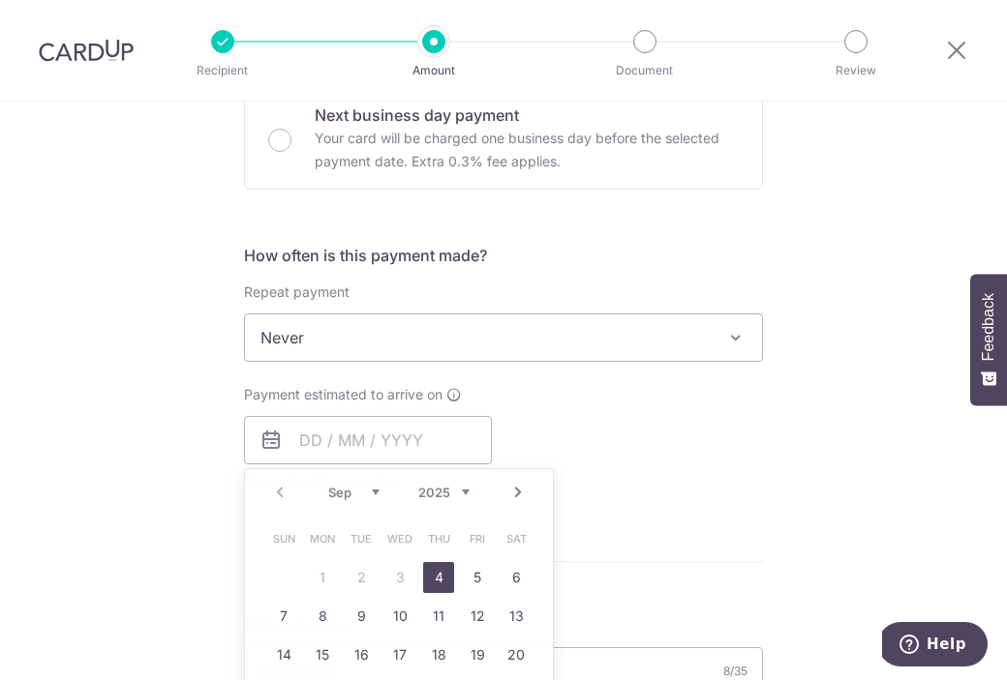
click at [672, 381] on div "How often is this payment made? Repeat payment Never Every week Every month Eve…" at bounding box center [503, 375] width 519 height 263
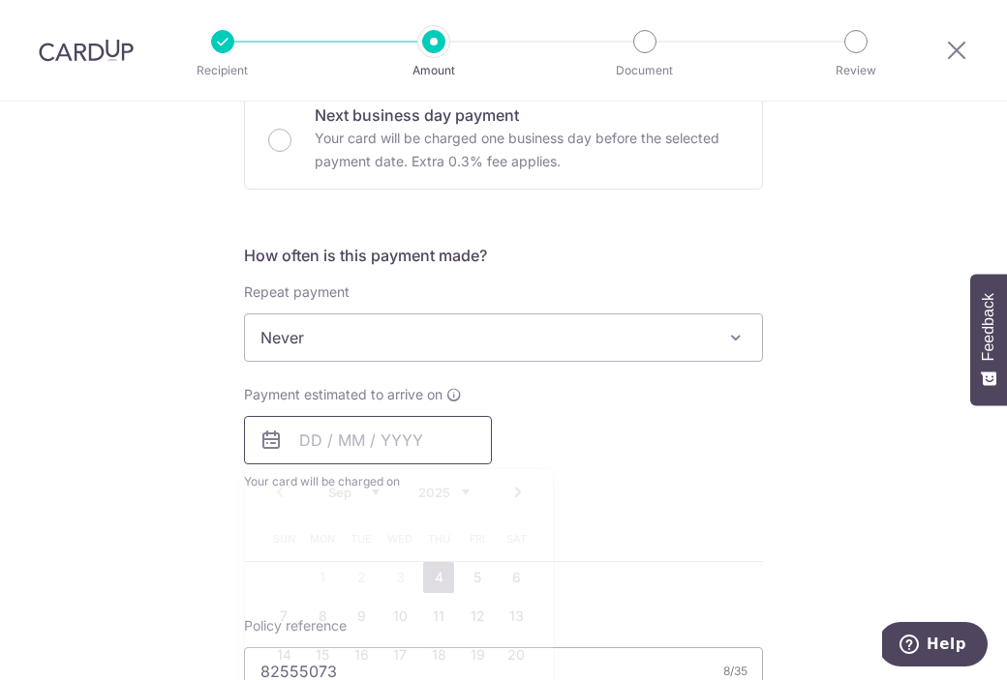
click at [382, 441] on input "text" at bounding box center [368, 440] width 248 height 48
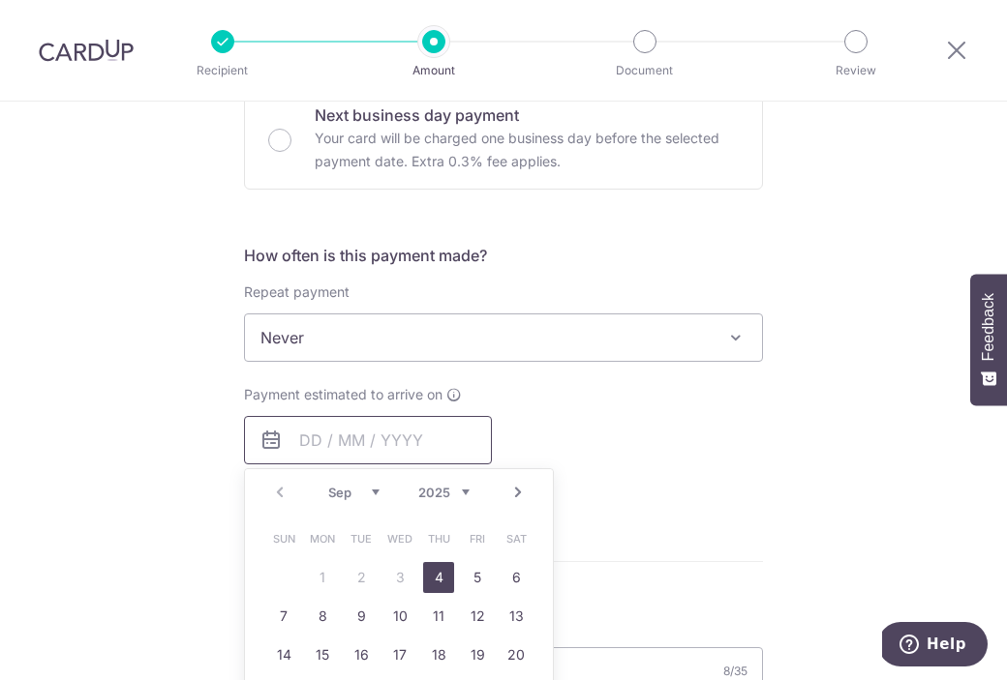
scroll to position [774, 0]
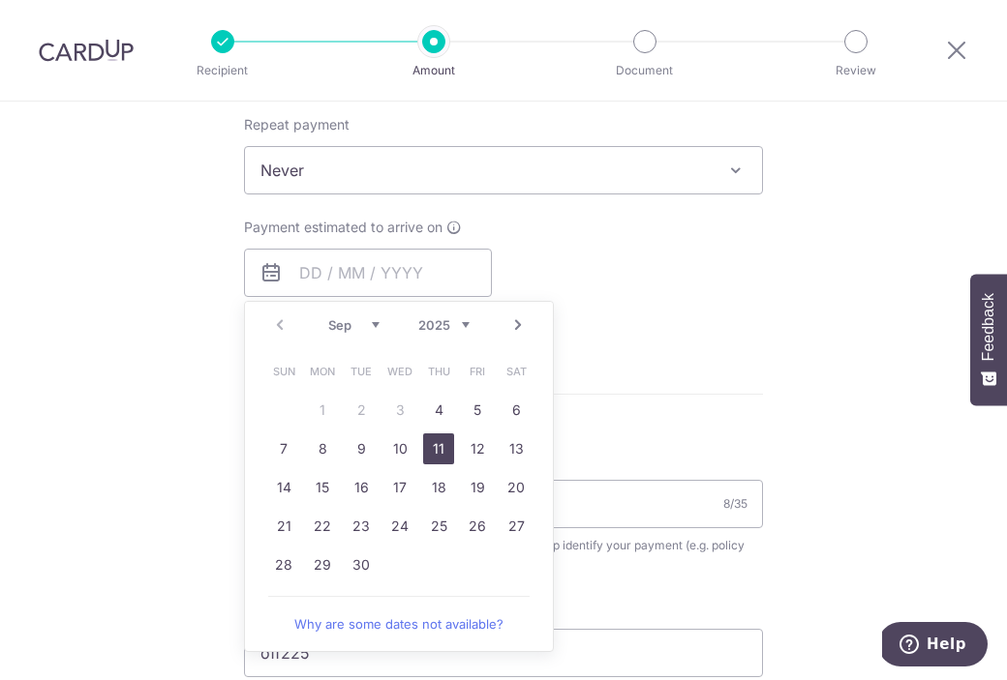
click at [428, 447] on link "11" at bounding box center [438, 449] width 31 height 31
type input "11/09/2025"
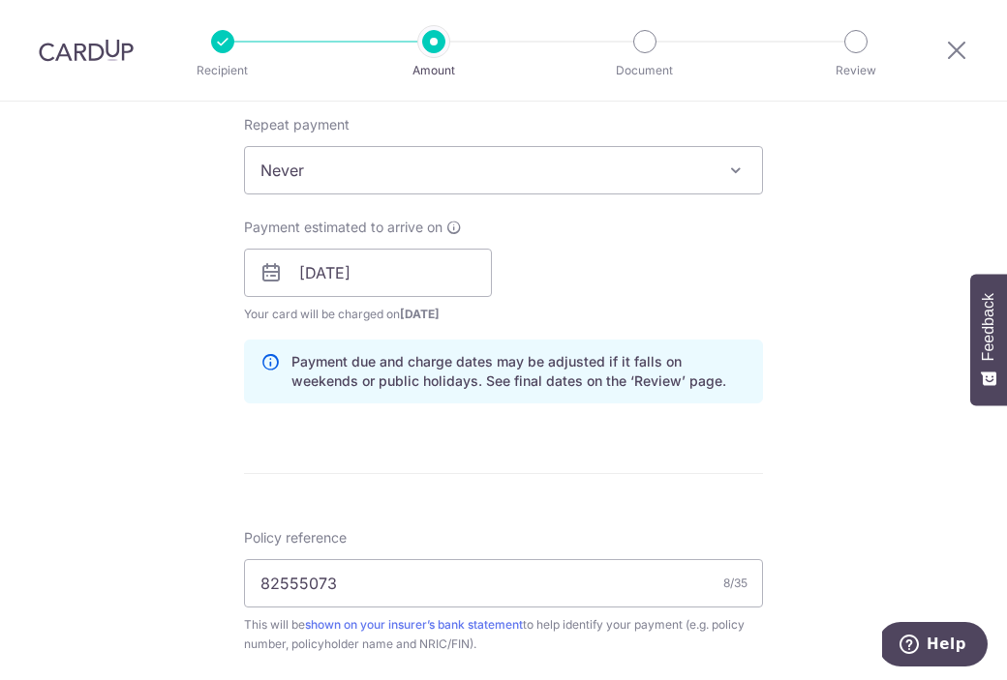
click at [655, 259] on div "Payment estimated to arrive on 11/09/2025 Prev Next Sep Oct Nov Dec 2025 2026 2…" at bounding box center [503, 271] width 542 height 106
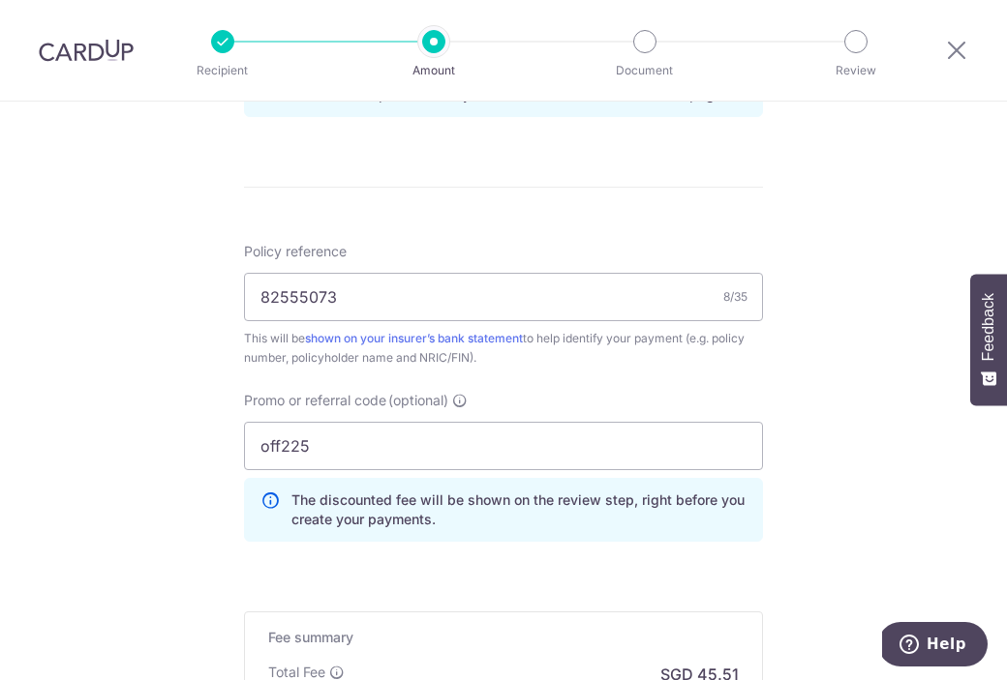
scroll to position [1339, 0]
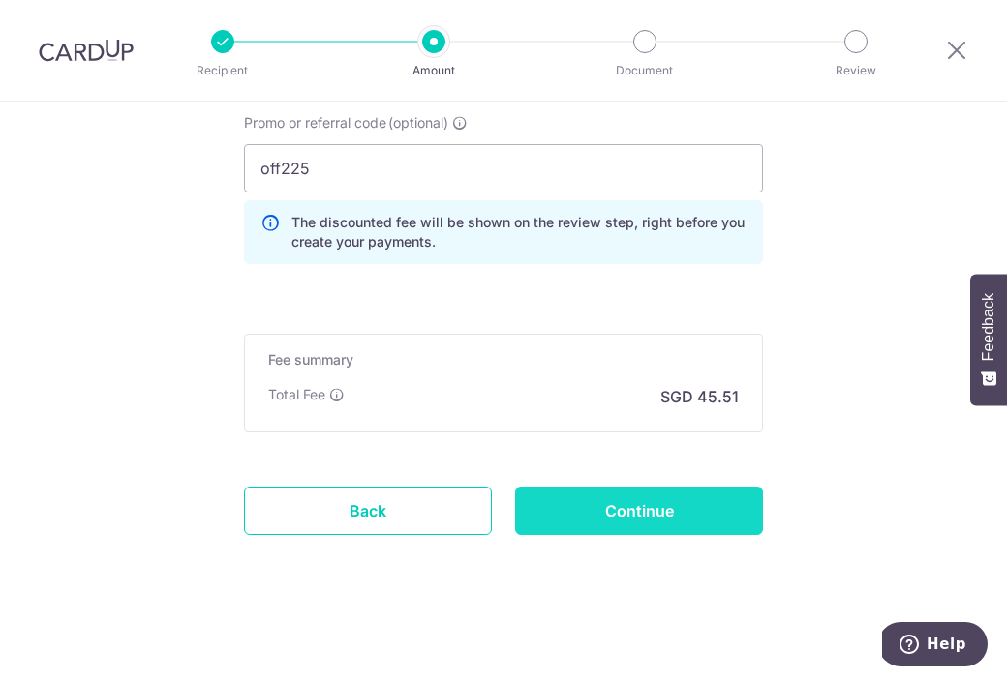
click at [620, 520] on input "Continue" at bounding box center [639, 511] width 248 height 48
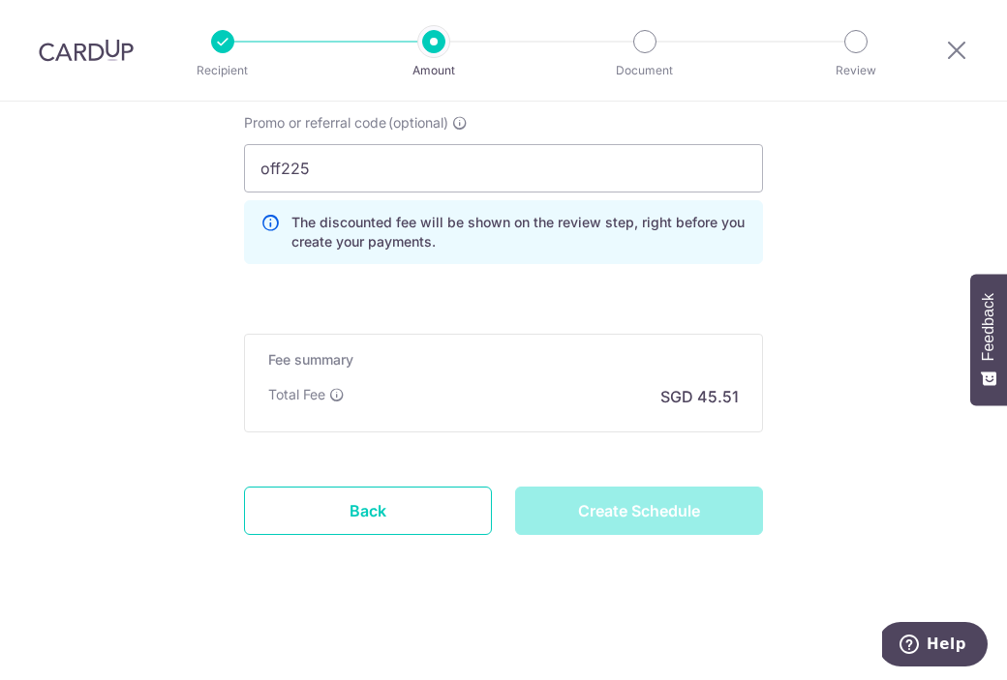
type input "Create Schedule"
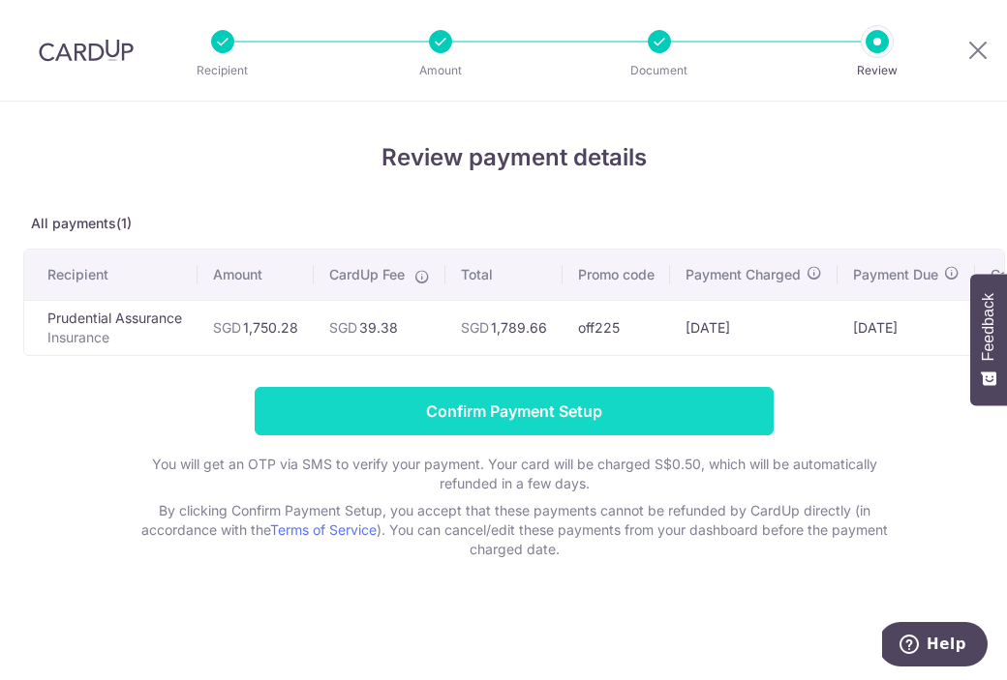
click at [629, 432] on input "Confirm Payment Setup" at bounding box center [514, 411] width 519 height 48
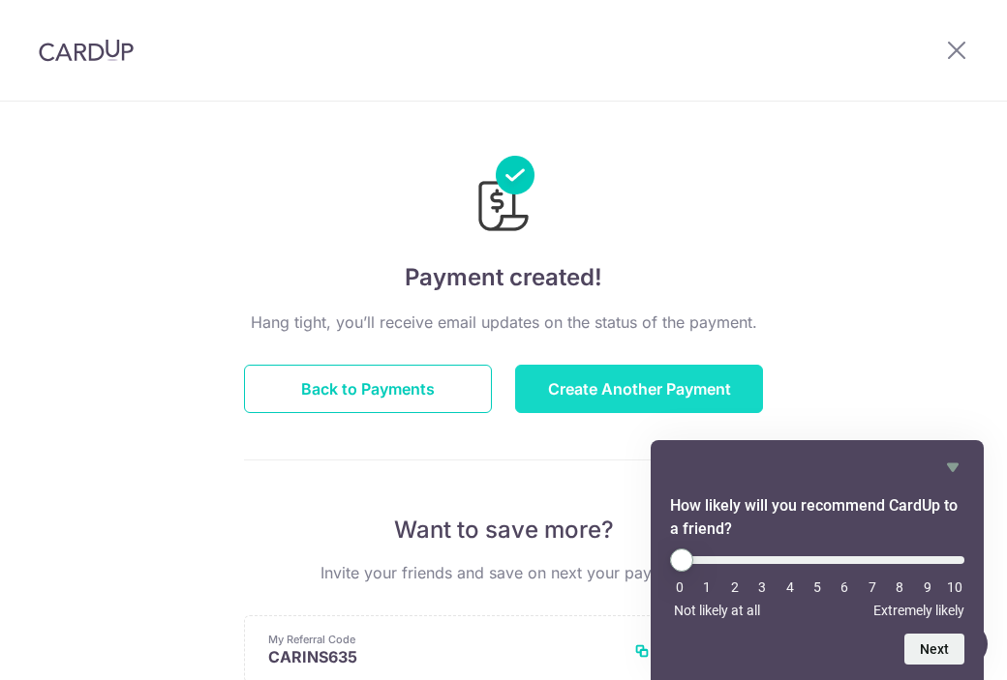
click at [555, 410] on button "Create Another Payment" at bounding box center [639, 389] width 248 height 48
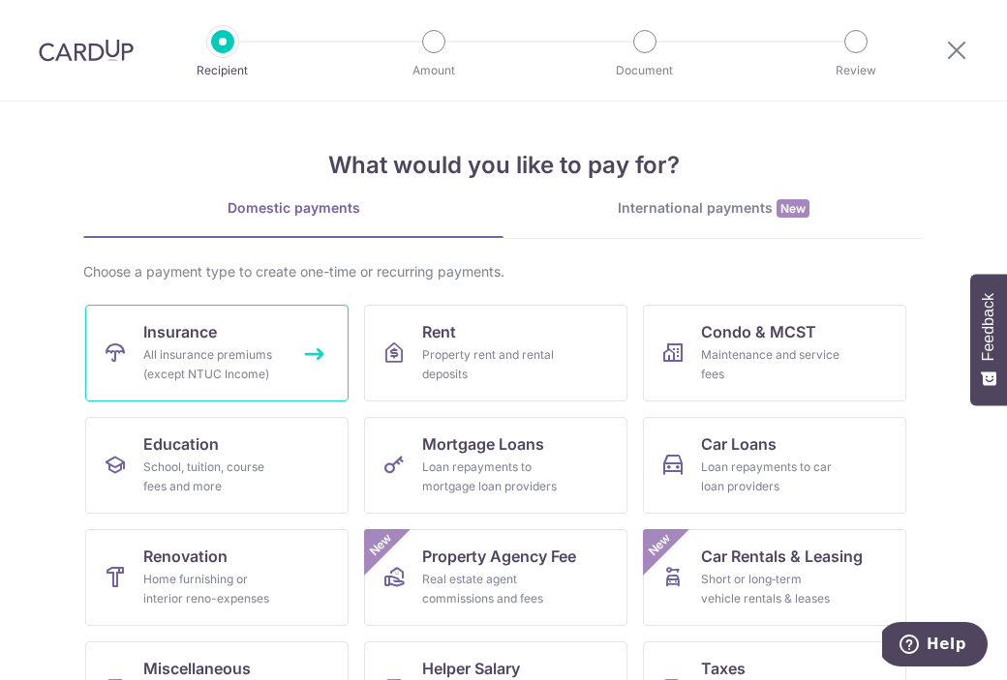
click at [213, 380] on div "All insurance premiums (except NTUC Income)" at bounding box center [212, 365] width 139 height 39
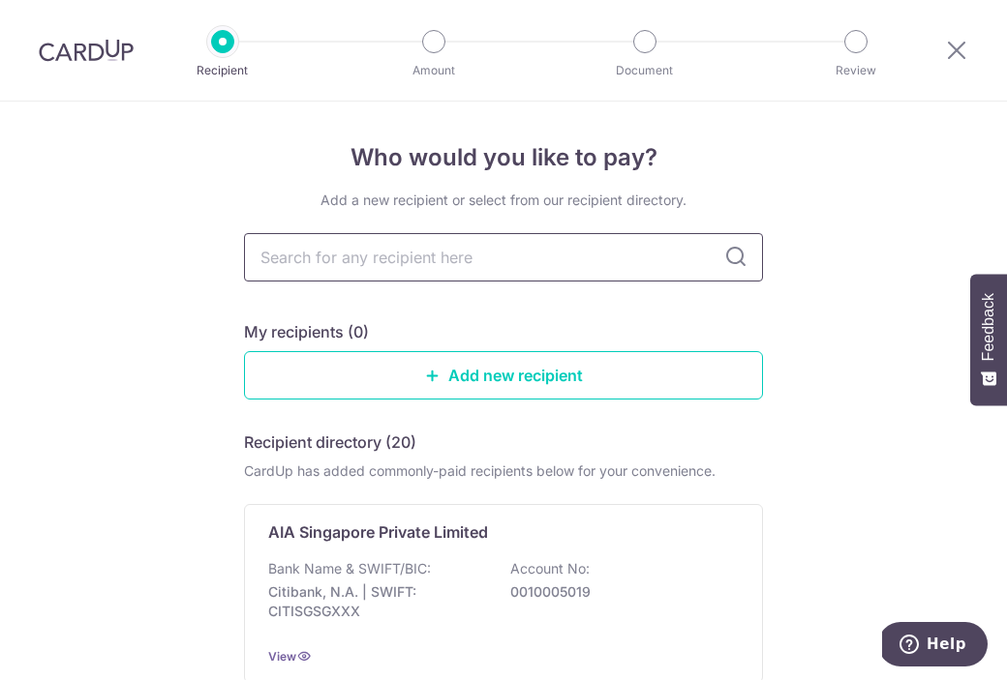
click at [501, 270] on input "text" at bounding box center [503, 257] width 519 height 48
type input "prudential"
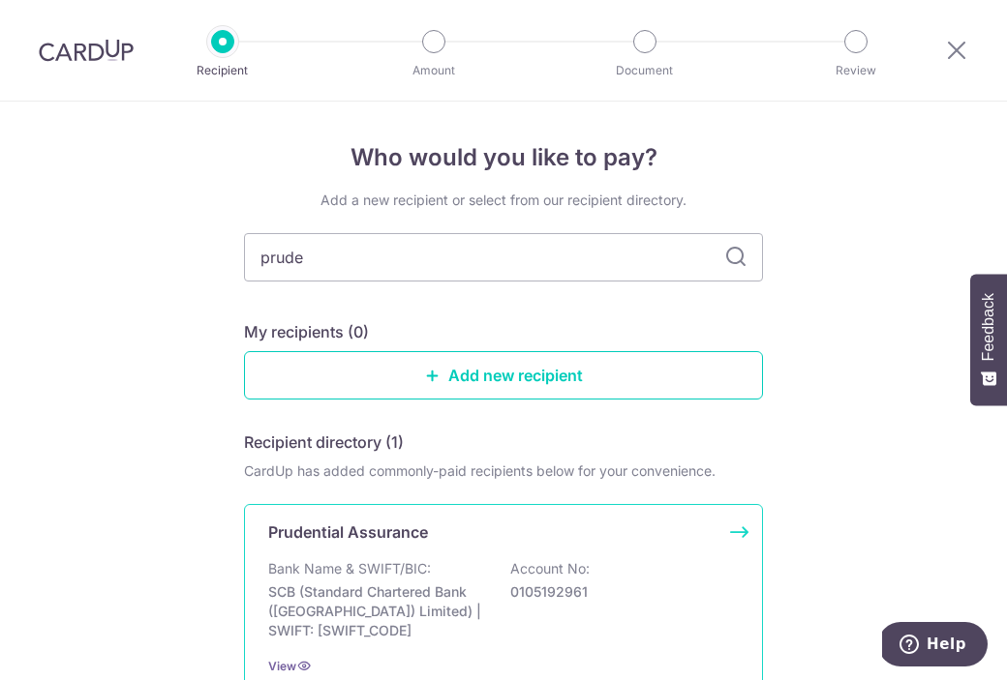
click at [433, 565] on div "Bank Name & SWIFT/BIC: SCB (Standard Chartered Bank (Singapore) Limited) | SWIF…" at bounding box center [503, 599] width 470 height 81
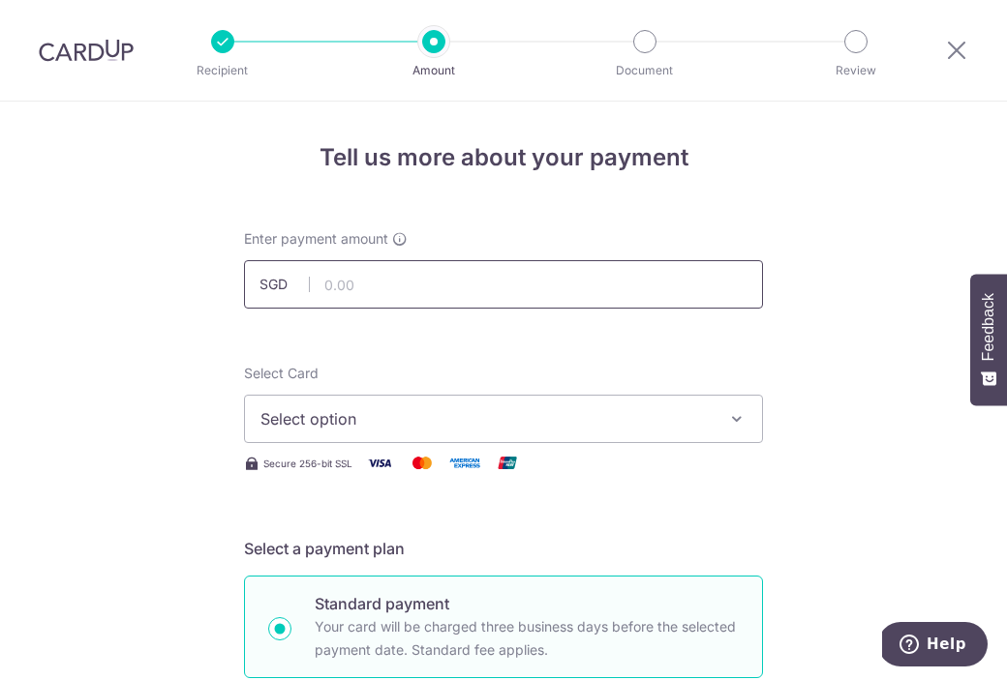
click at [497, 294] on input "text" at bounding box center [503, 284] width 519 height 48
paste input "1,239.65"
type input "1,239.65"
click at [355, 428] on span "Select option" at bounding box center [485, 419] width 451 height 23
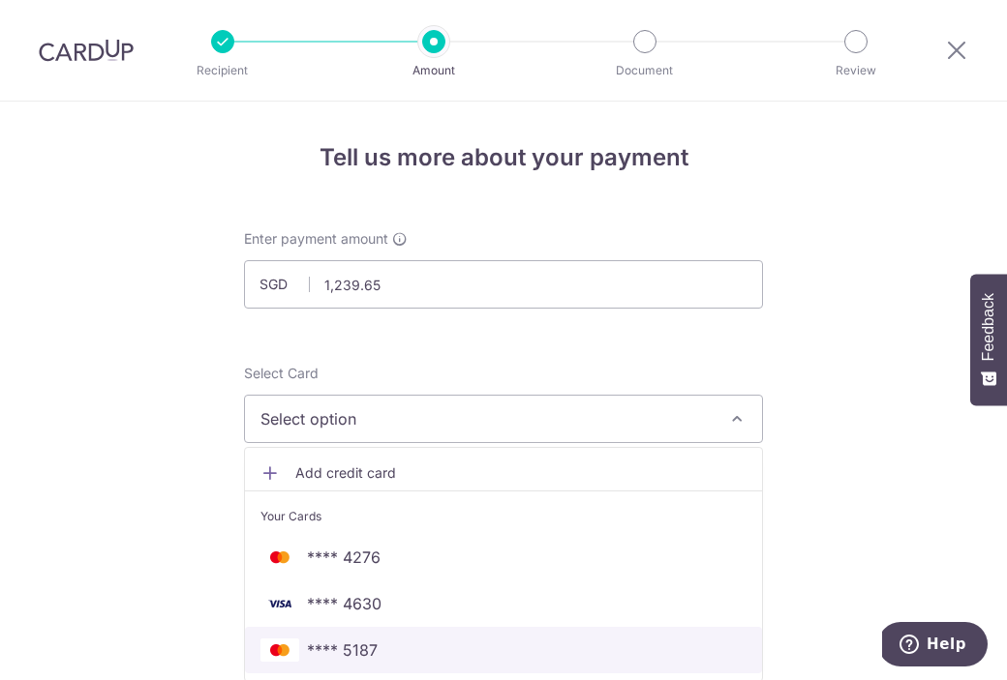
click at [428, 643] on span "**** 5187" at bounding box center [503, 650] width 486 height 23
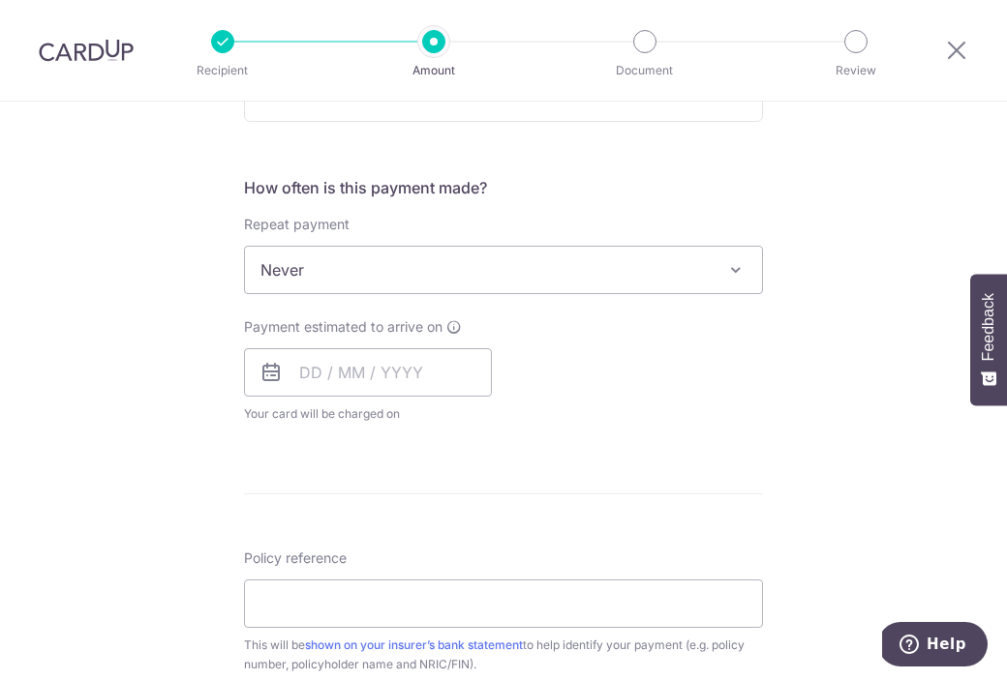
scroll to position [680, 0]
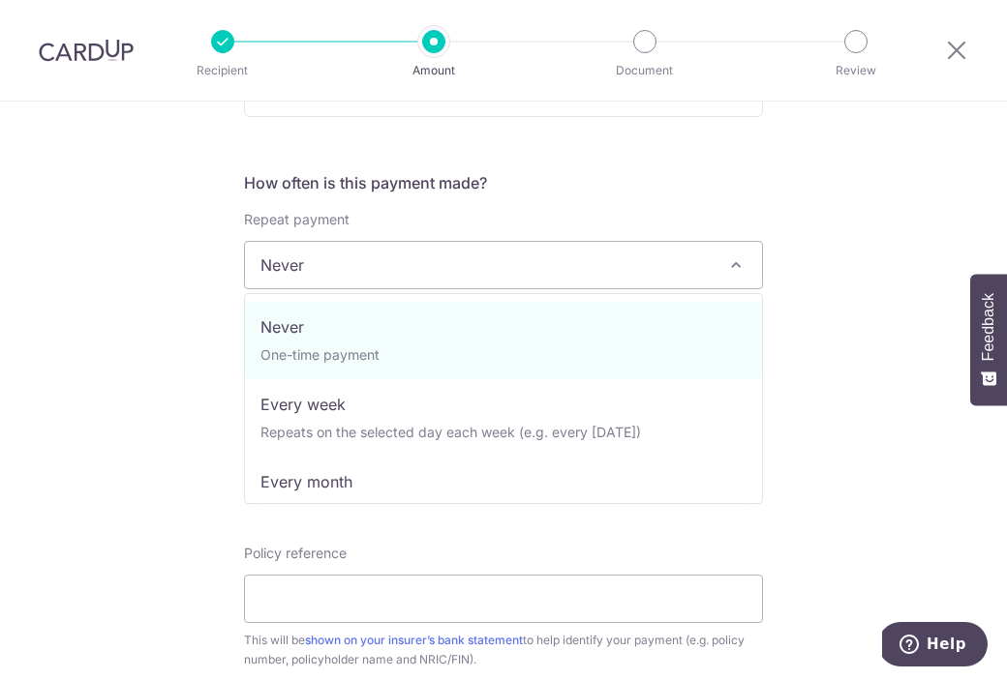
click at [433, 258] on span "Never" at bounding box center [503, 265] width 517 height 46
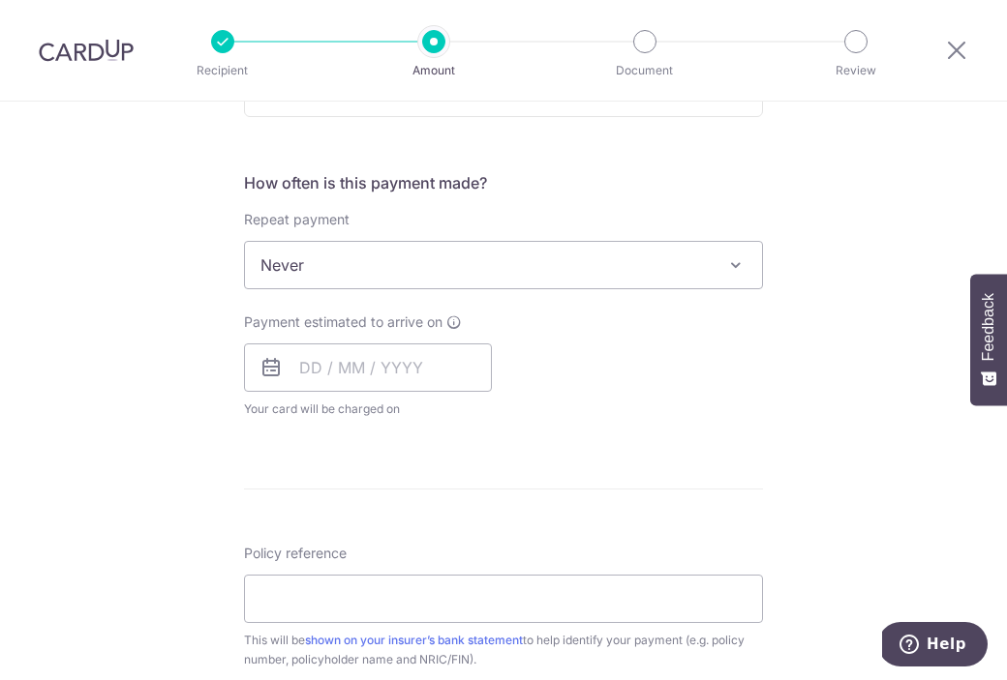
click at [149, 284] on div "Tell us more about your payment Enter payment amount SGD 1,239.65 1239.65 Selec…" at bounding box center [503, 297] width 1007 height 1751
click at [359, 363] on input "text" at bounding box center [368, 368] width 248 height 48
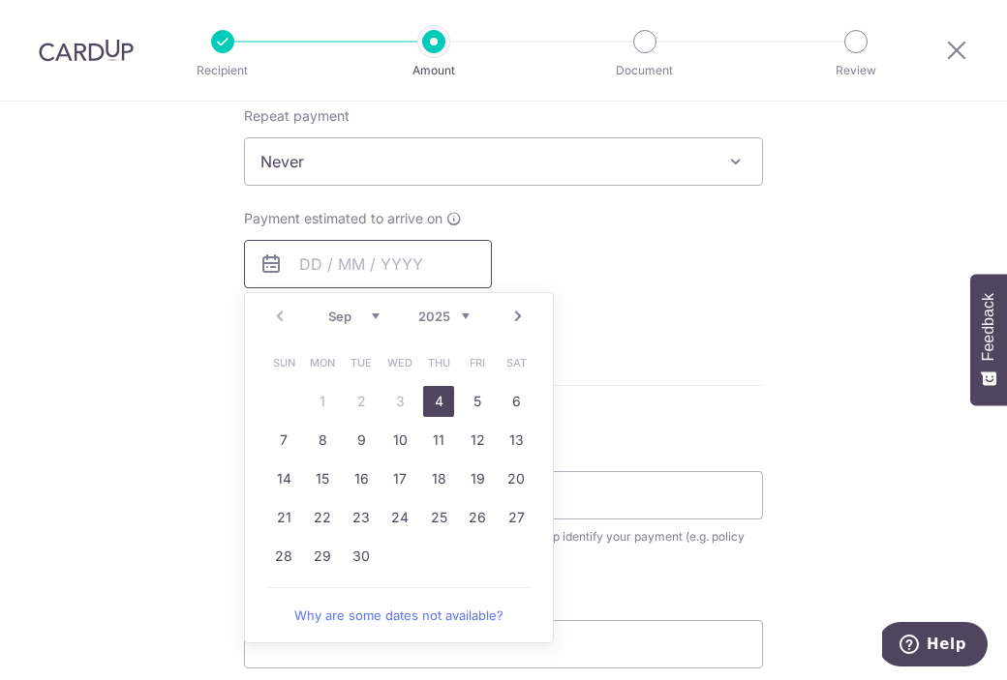
scroll to position [820, 0]
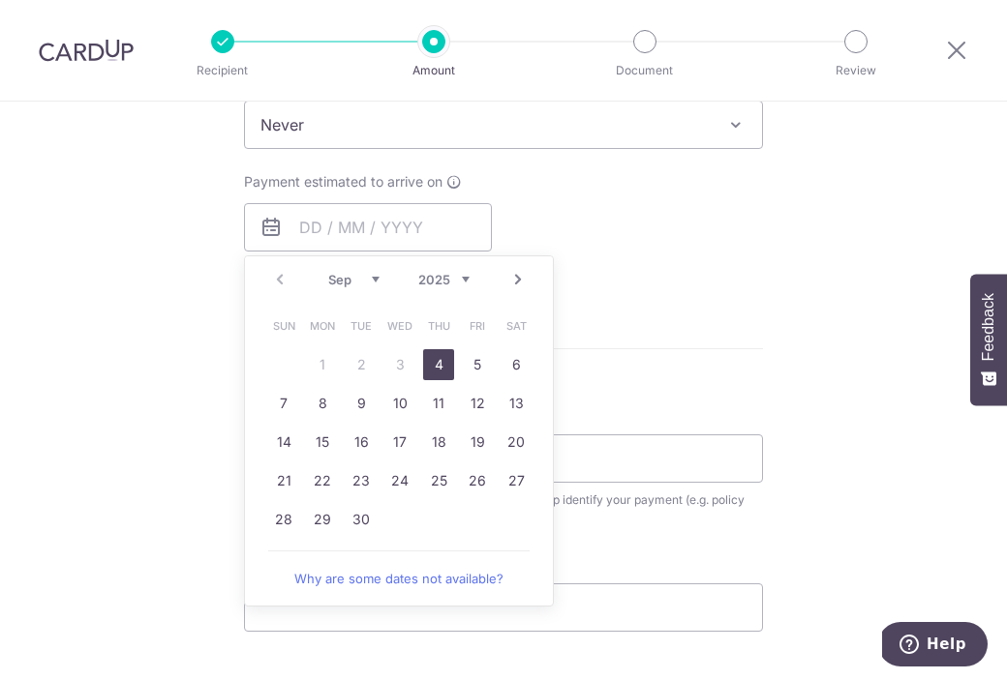
click at [517, 269] on link "Next" at bounding box center [517, 279] width 23 height 23
click at [405, 364] on link "1" at bounding box center [399, 364] width 31 height 31
type input "01/10/2025"
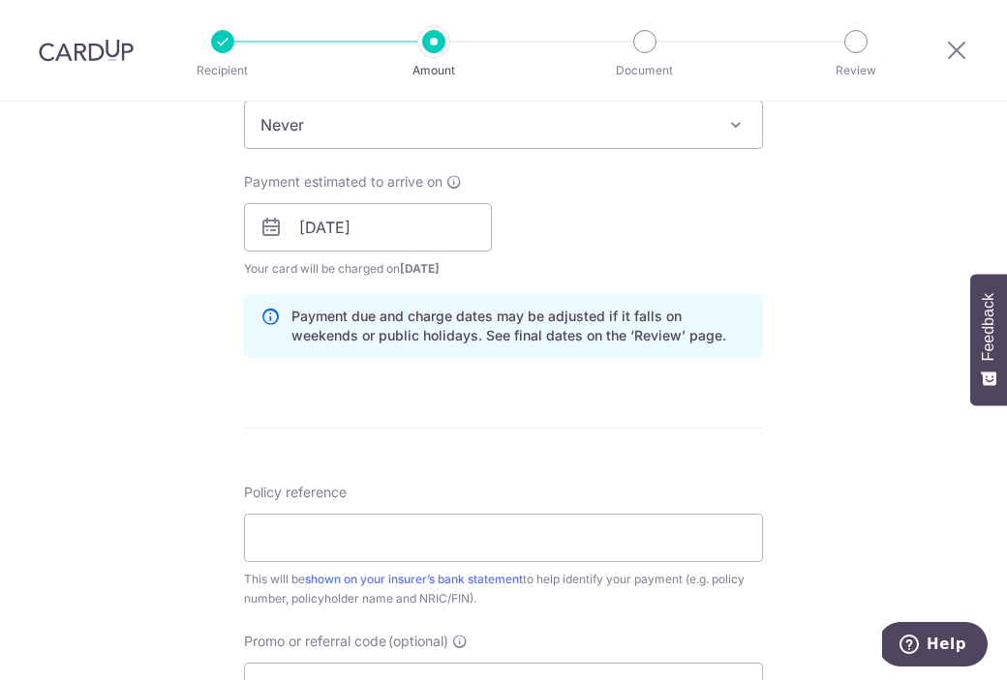
click at [682, 211] on div "Payment estimated to arrive on 01/10/2025 Prev Next Oct Nov Dec 2025 2026 2027 …" at bounding box center [503, 225] width 542 height 106
click at [347, 529] on input "Policy reference" at bounding box center [503, 538] width 519 height 48
paste input "75758851"
type input "75758851"
click at [154, 479] on div "Tell us more about your payment Enter payment amount SGD 1,239.65 1239.65 Selec…" at bounding box center [503, 197] width 1007 height 1830
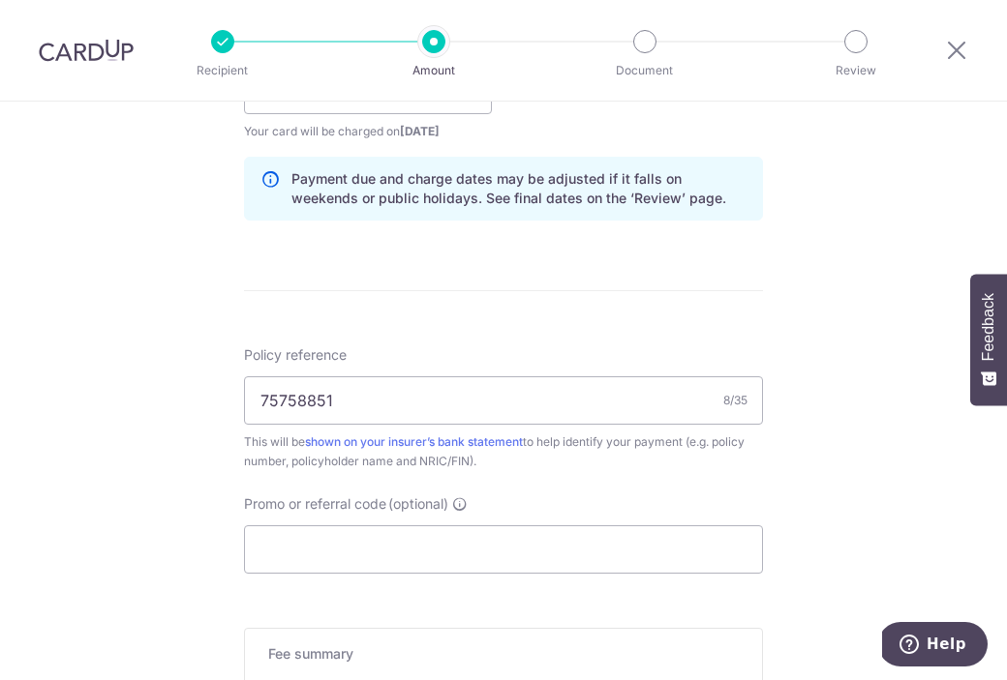
scroll to position [1019, 0]
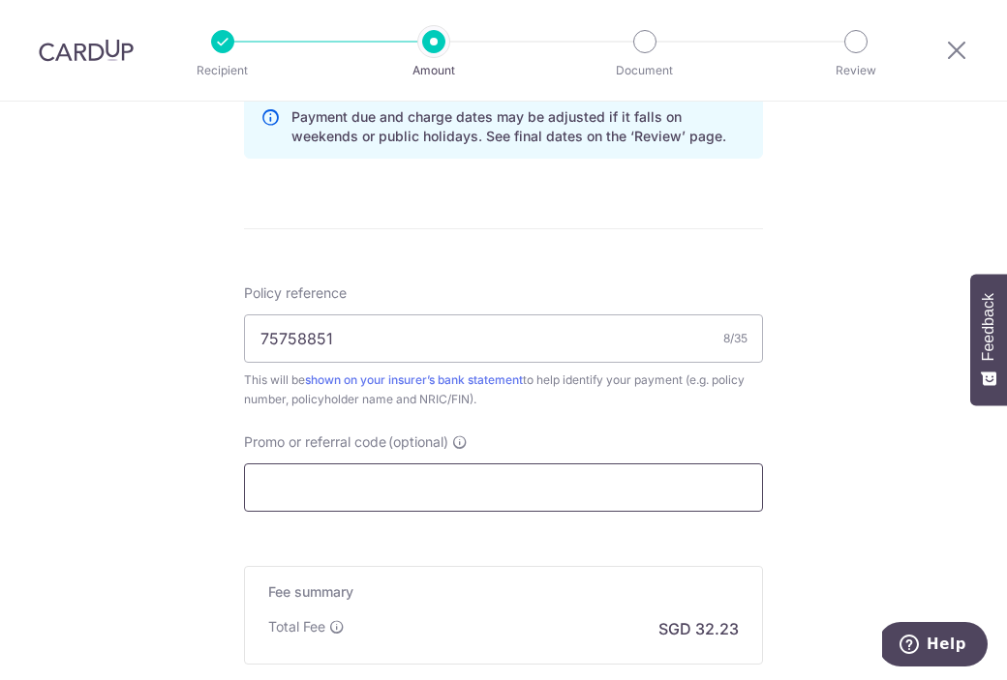
click at [398, 491] on input "Promo or referral code (optional)" at bounding box center [503, 488] width 519 height 48
type input "0"
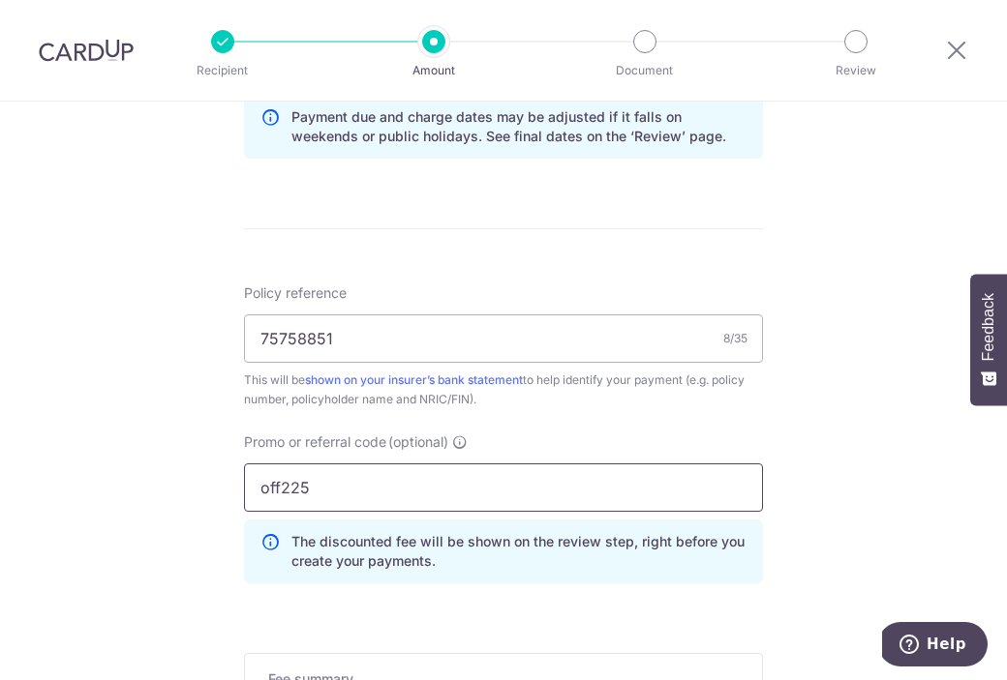
type input "off225"
click at [200, 447] on div "Tell us more about your payment Enter payment amount SGD 1,239.65 1239.65 Selec…" at bounding box center [503, 41] width 1007 height 1918
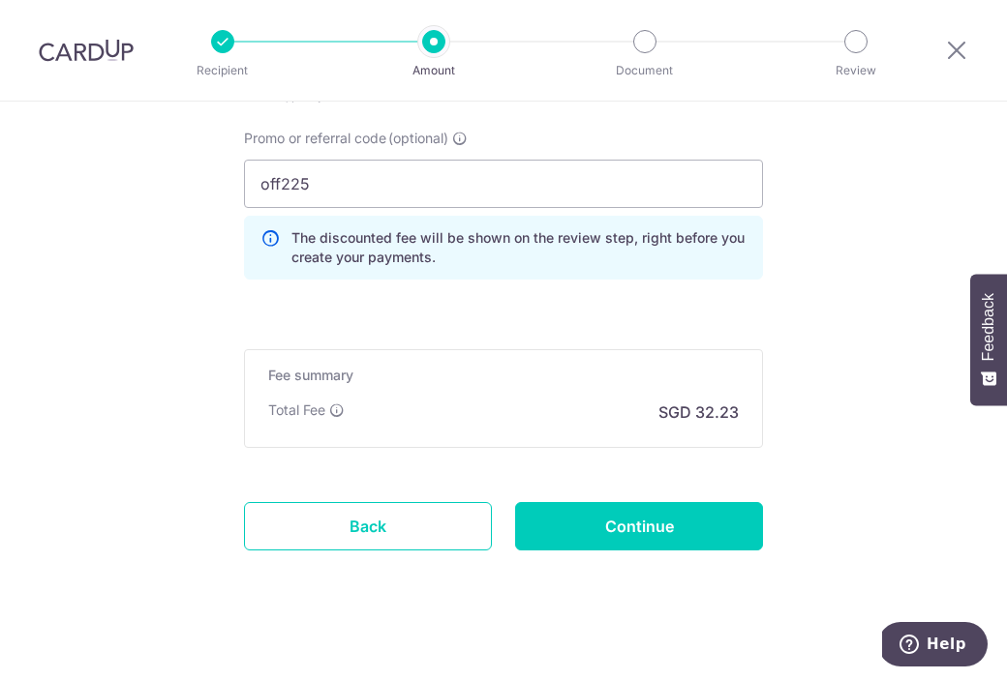
scroll to position [1339, 0]
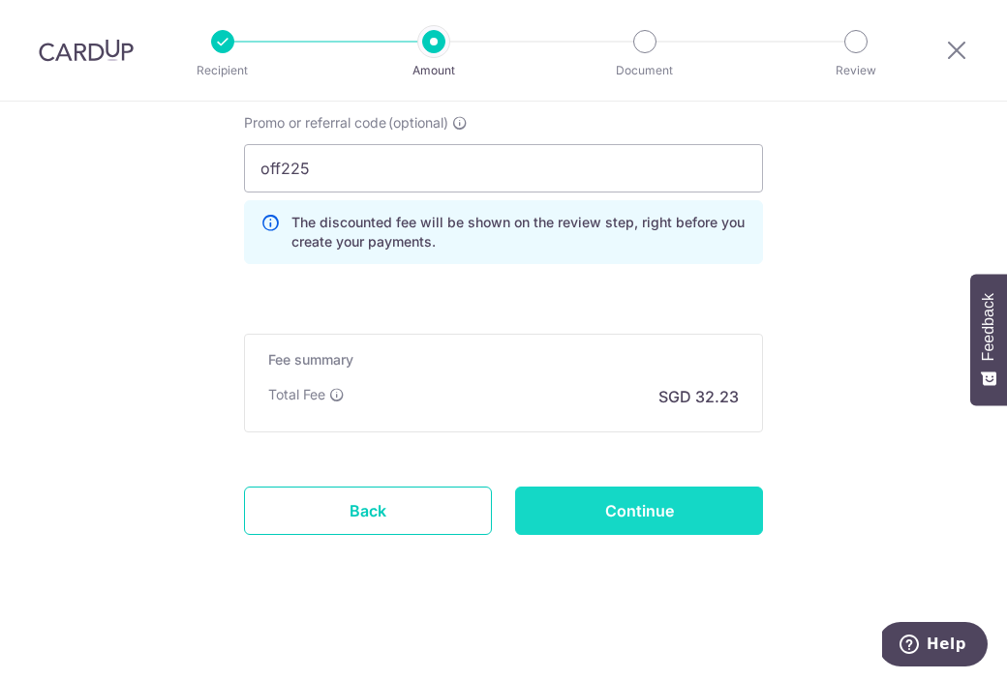
click at [660, 506] on input "Continue" at bounding box center [639, 511] width 248 height 48
type input "Create Schedule"
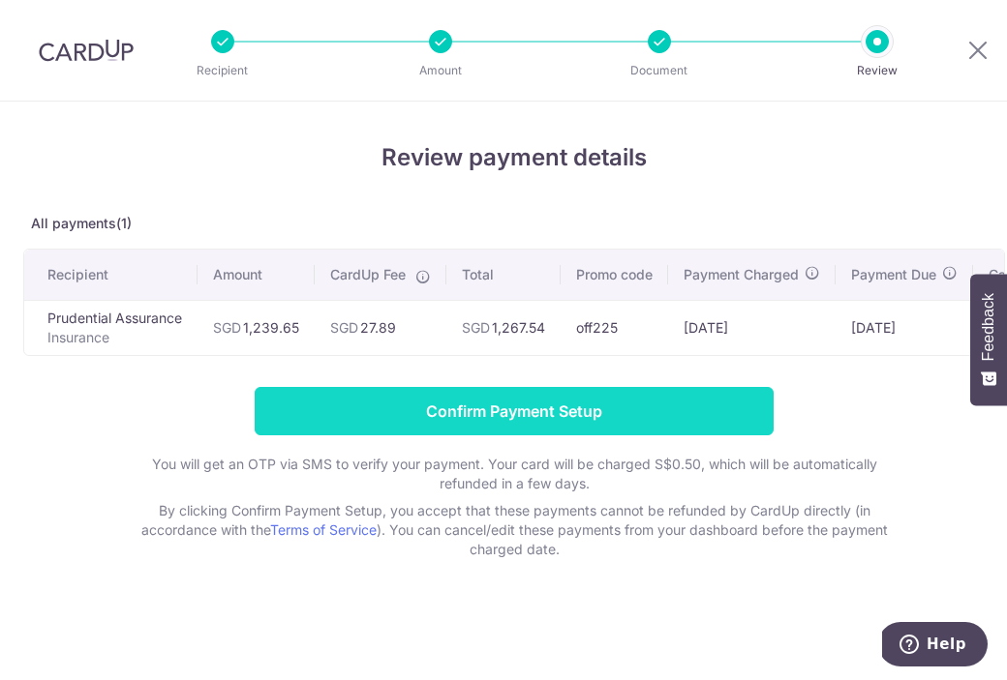
click at [487, 411] on input "Confirm Payment Setup" at bounding box center [514, 411] width 519 height 48
